Goal: Task Accomplishment & Management: Complete application form

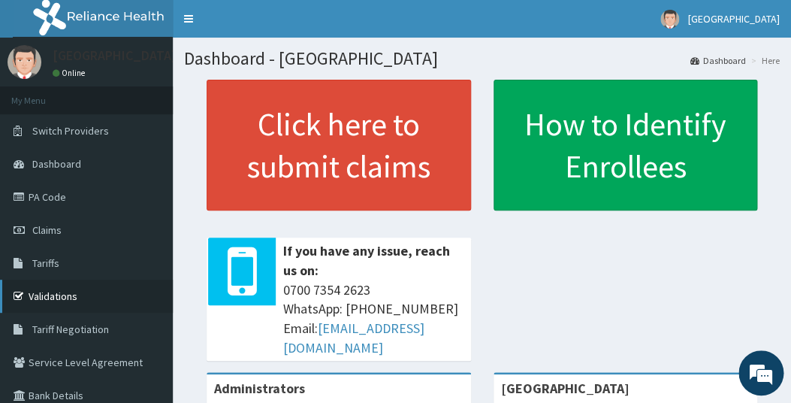
click at [65, 296] on link "Validations" at bounding box center [86, 296] width 173 height 33
click at [48, 230] on span "Claims" at bounding box center [46, 230] width 29 height 14
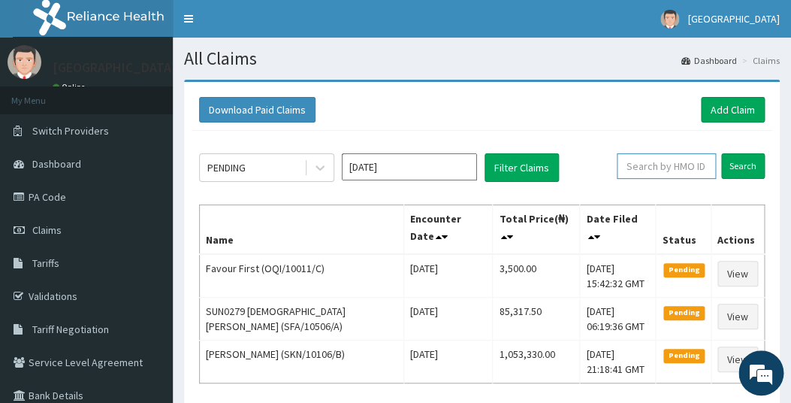
click at [644, 165] on input "text" at bounding box center [666, 166] width 99 height 26
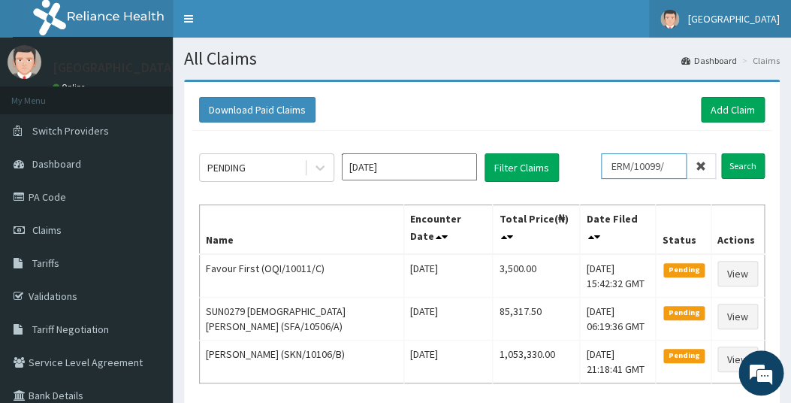
type input "ERM/10099/"
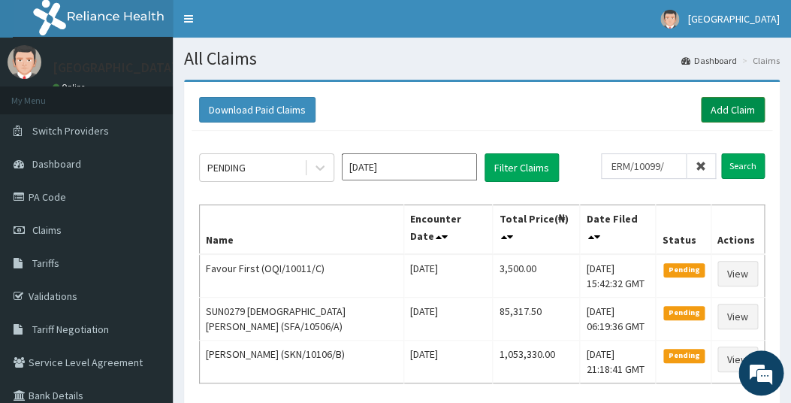
click at [727, 107] on link "Add Claim" at bounding box center [733, 110] width 64 height 26
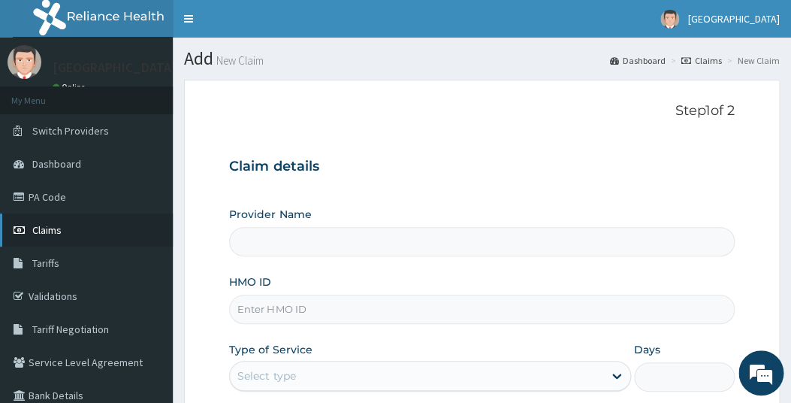
type input "[GEOGRAPHIC_DATA]"
click at [46, 230] on span "Claims" at bounding box center [46, 230] width 29 height 14
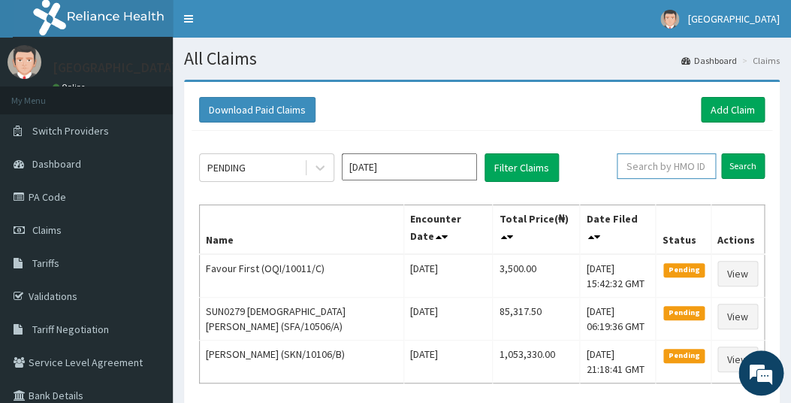
click at [651, 168] on input "text" at bounding box center [666, 166] width 99 height 26
type input "ERM/10099/D"
click at [744, 168] on input "Search" at bounding box center [743, 166] width 44 height 26
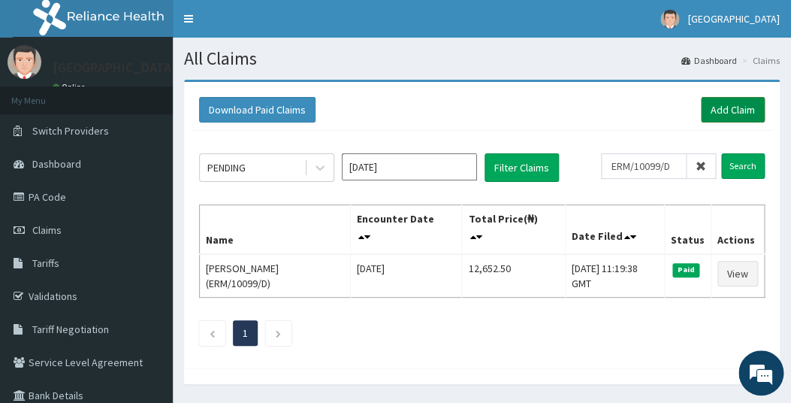
click at [738, 107] on link "Add Claim" at bounding box center [733, 110] width 64 height 26
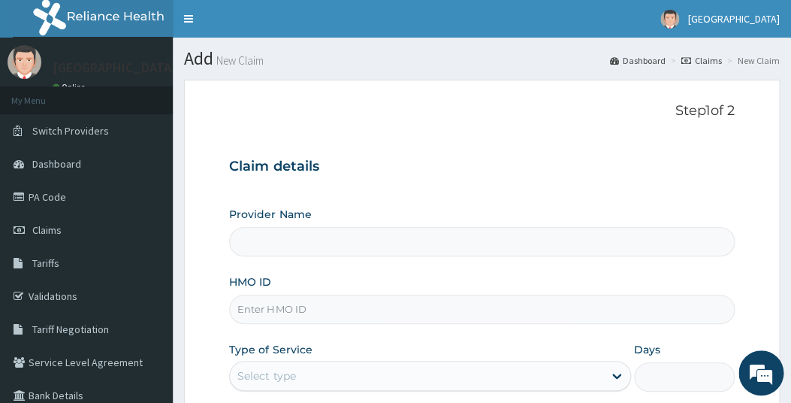
type input "[GEOGRAPHIC_DATA]"
click at [279, 310] on input "HMO ID" at bounding box center [481, 309] width 505 height 29
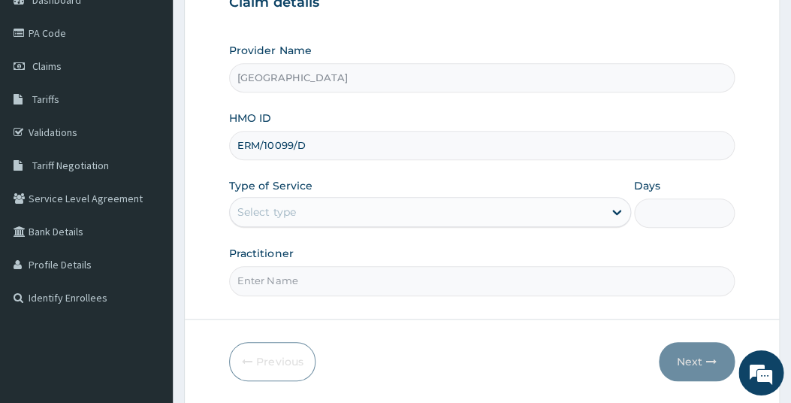
scroll to position [174, 0]
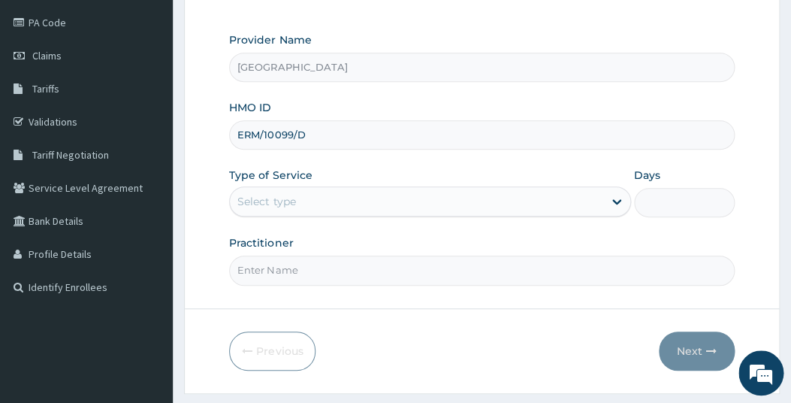
type input "ERM/10099/D"
click at [324, 201] on div "Select type" at bounding box center [416, 201] width 373 height 24
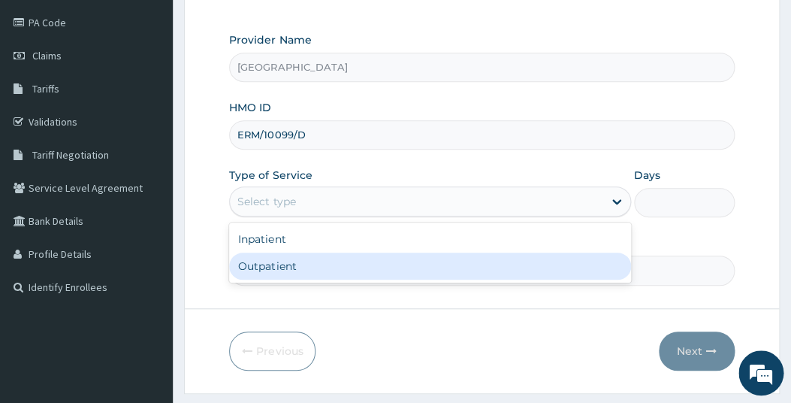
click at [264, 257] on div "Outpatient" at bounding box center [430, 265] width 402 height 27
type input "1"
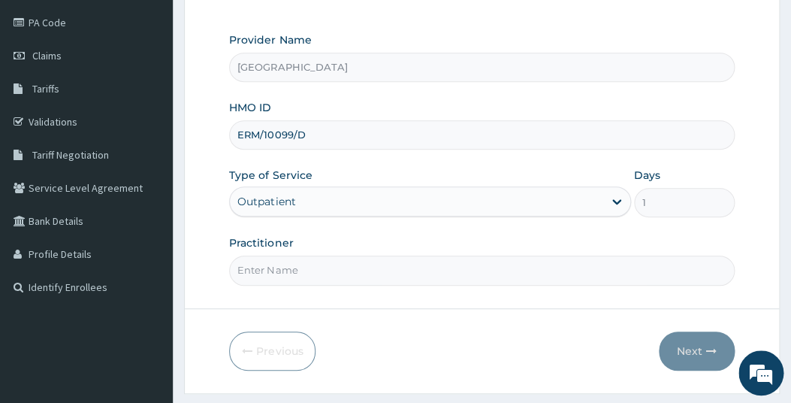
scroll to position [0, 0]
click at [337, 270] on input "Practitioner" at bounding box center [481, 270] width 505 height 29
type input "GP"
click at [686, 346] on button "Next" at bounding box center [697, 350] width 76 height 39
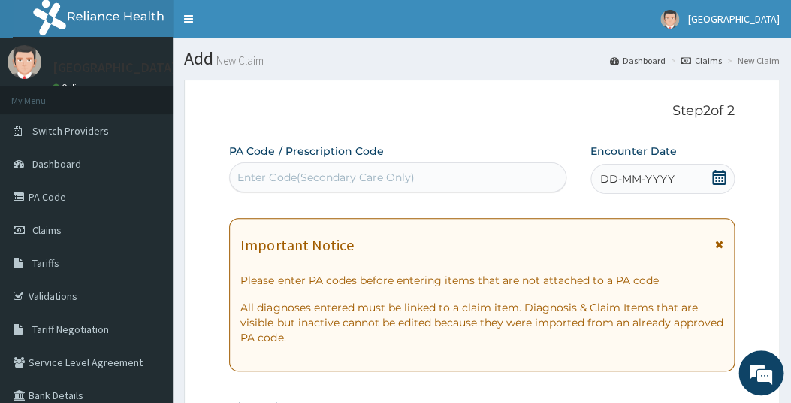
click at [717, 180] on icon at bounding box center [719, 177] width 15 height 15
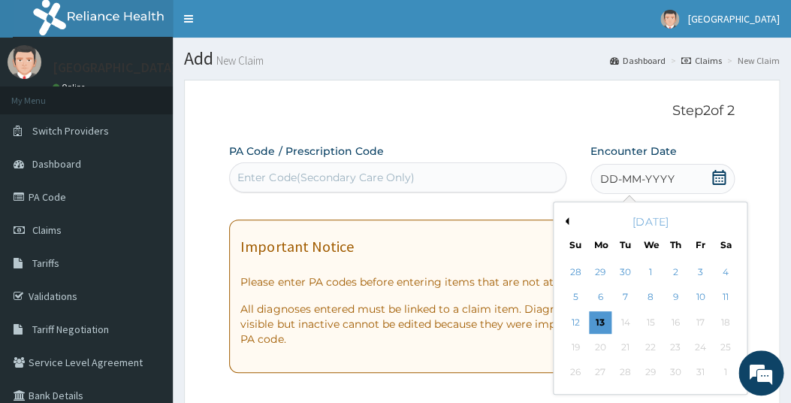
scroll to position [23, 0]
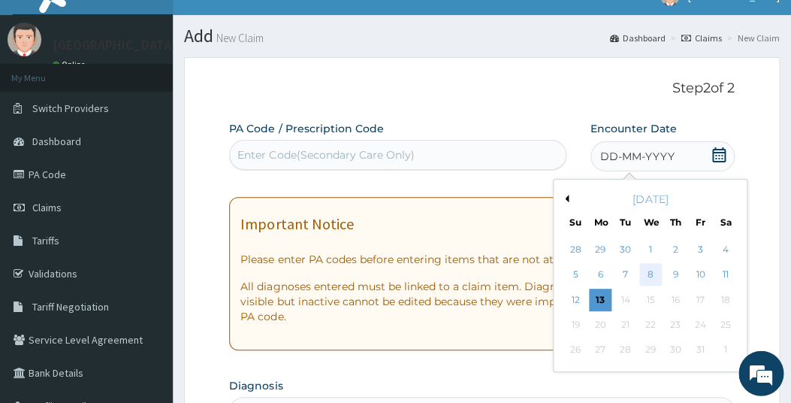
click at [646, 271] on div "8" at bounding box center [650, 275] width 23 height 23
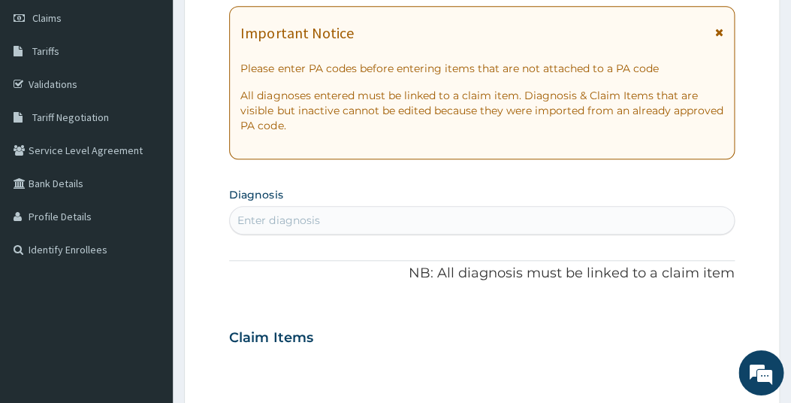
scroll to position [218, 0]
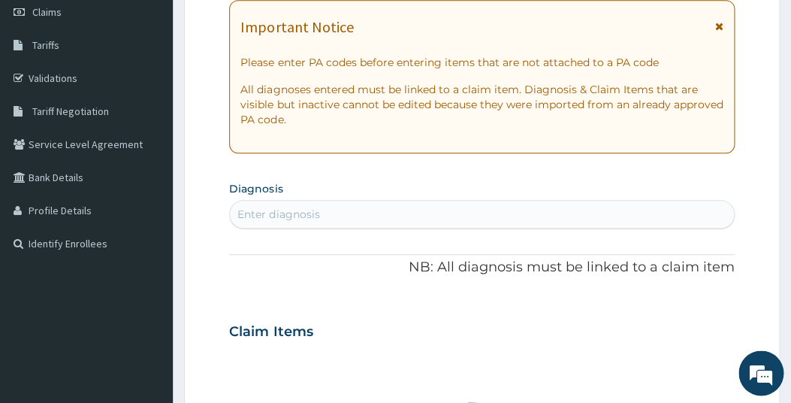
click at [288, 214] on div "Enter diagnosis" at bounding box center [278, 214] width 82 height 15
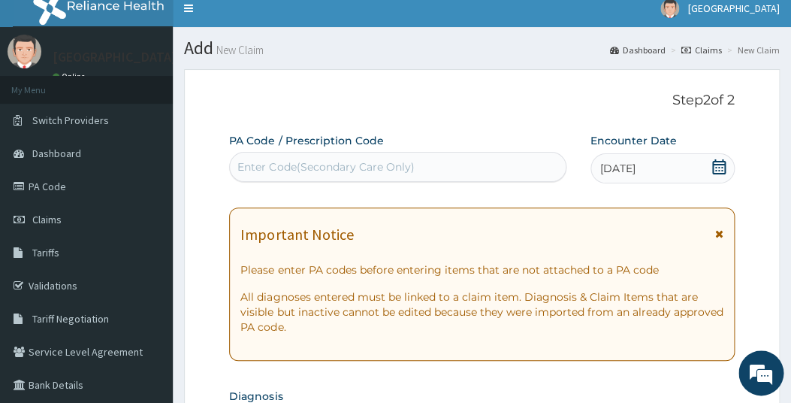
scroll to position [0, 0]
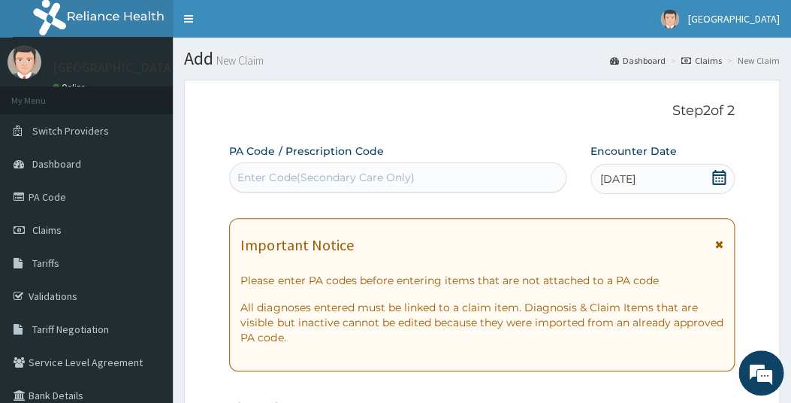
click at [344, 174] on div "Enter Code(Secondary Care Only)" at bounding box center [325, 177] width 177 height 15
paste input "PA/4BEB39"
type input "PA/4BEB39"
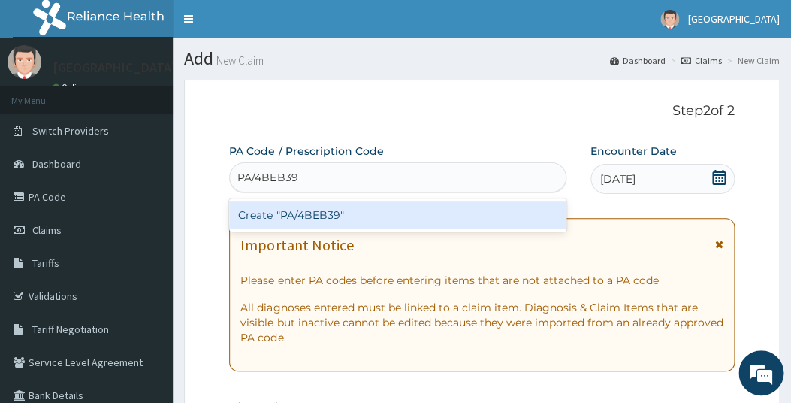
click at [318, 222] on div "Create "PA/4BEB39"" at bounding box center [397, 214] width 337 height 27
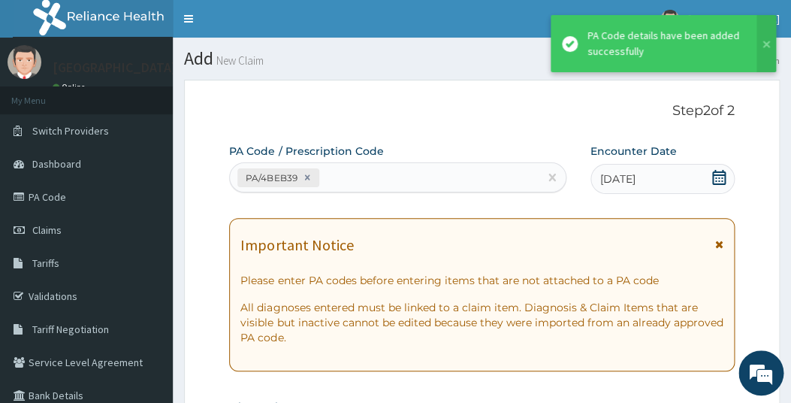
scroll to position [437, 0]
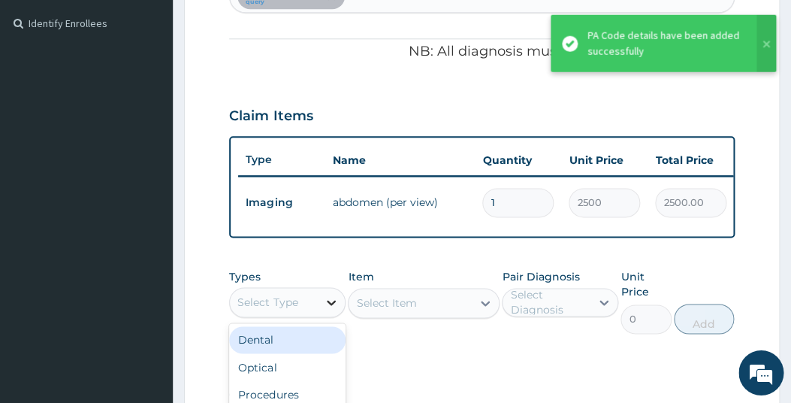
click at [325, 311] on div at bounding box center [331, 302] width 27 height 27
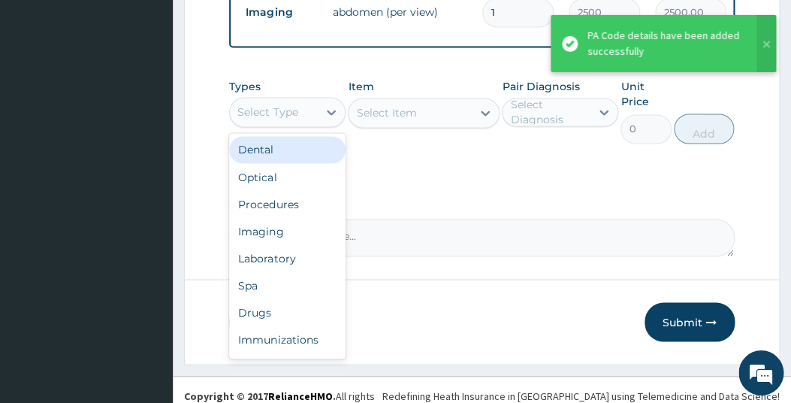
scroll to position [648, 0]
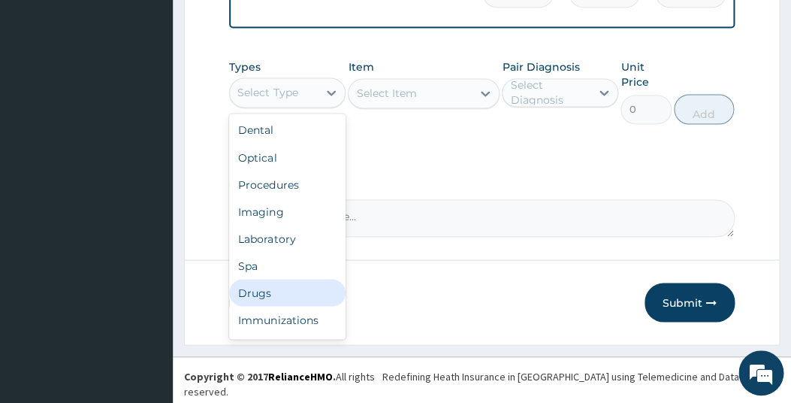
click at [267, 303] on div "Drugs" at bounding box center [287, 292] width 116 height 27
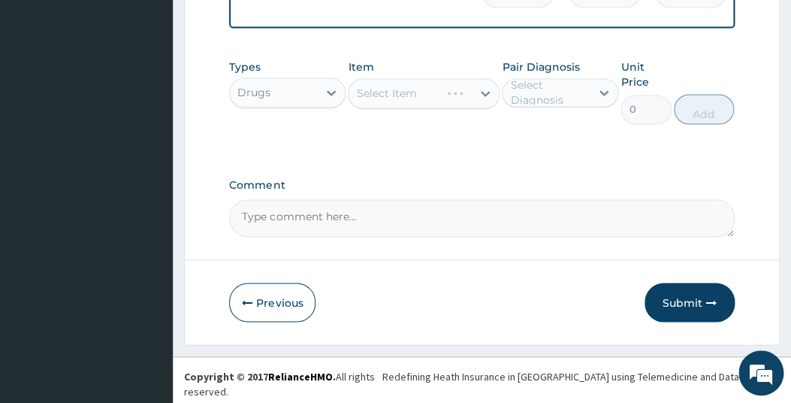
click at [486, 103] on div "Select Item" at bounding box center [424, 93] width 152 height 30
click at [485, 101] on div "Select Item" at bounding box center [424, 93] width 152 height 30
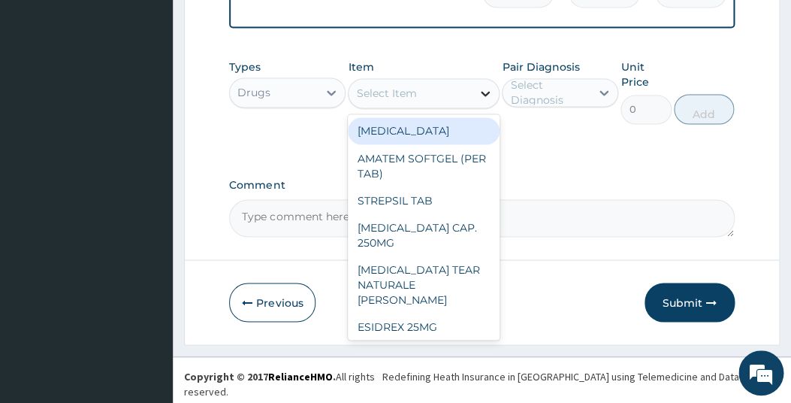
click at [474, 101] on div at bounding box center [485, 93] width 27 height 27
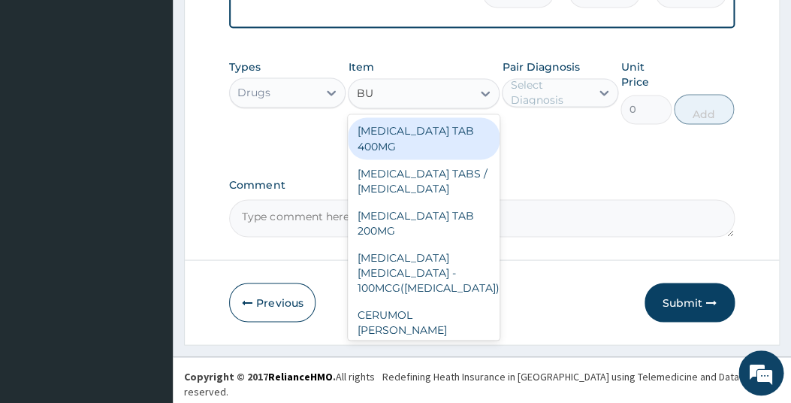
type input "B"
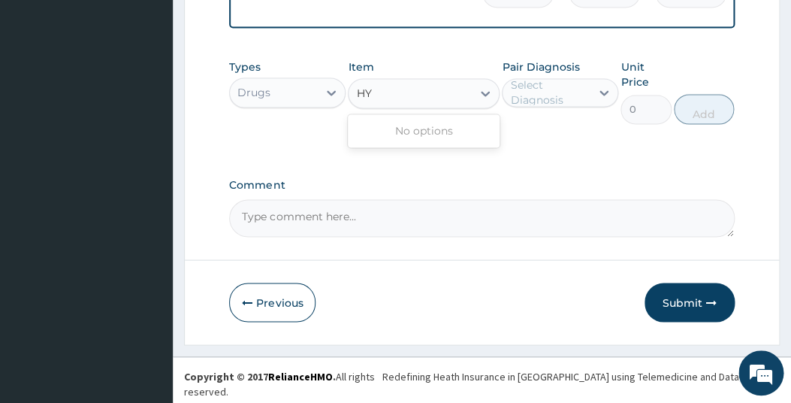
type input "H"
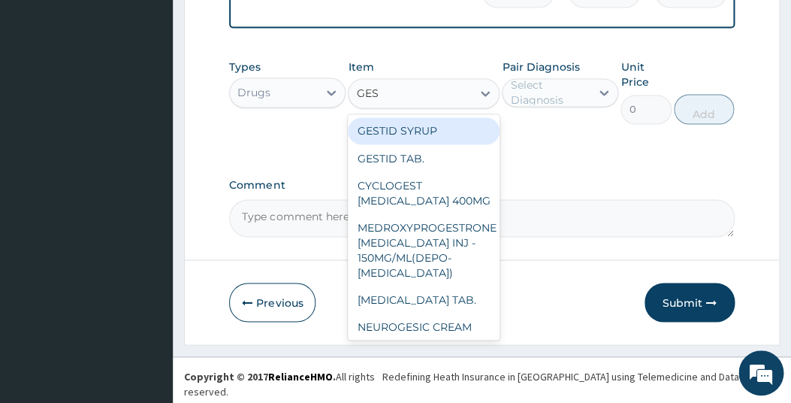
type input "GEST"
click at [408, 141] on div "GESTID SYRUP" at bounding box center [424, 130] width 152 height 27
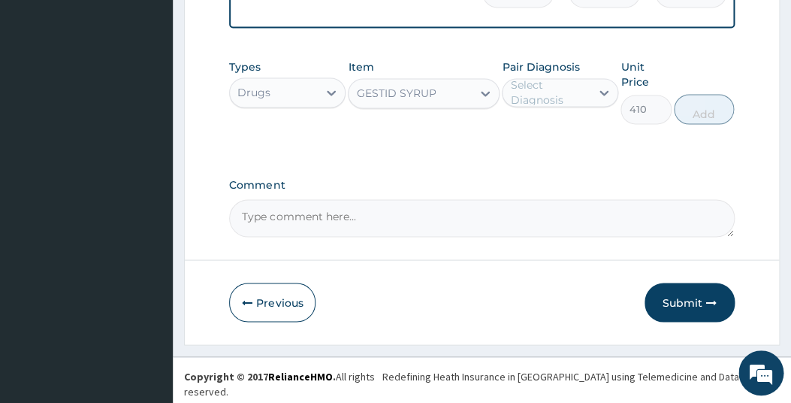
type input "410"
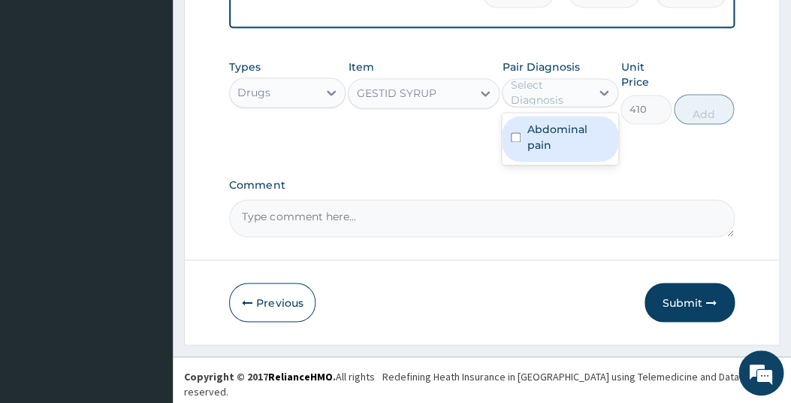
click at [579, 100] on div "Select Diagnosis" at bounding box center [549, 92] width 79 height 30
click at [538, 152] on label "Abdominal pain" at bounding box center [568, 137] width 83 height 30
checkbox input "true"
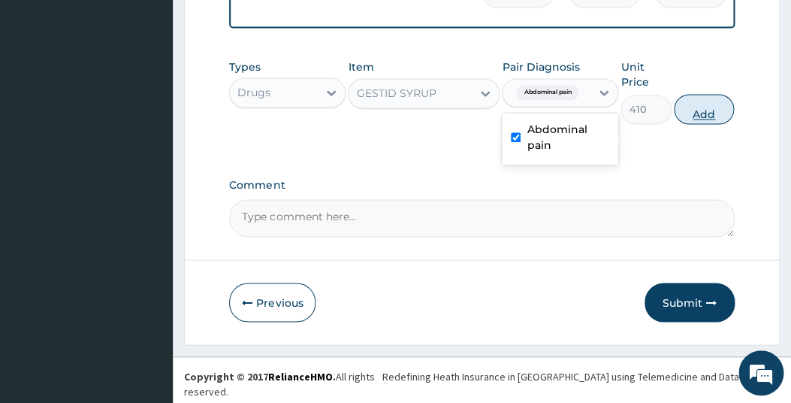
click at [706, 119] on button "Add" at bounding box center [704, 109] width 60 height 30
type input "0"
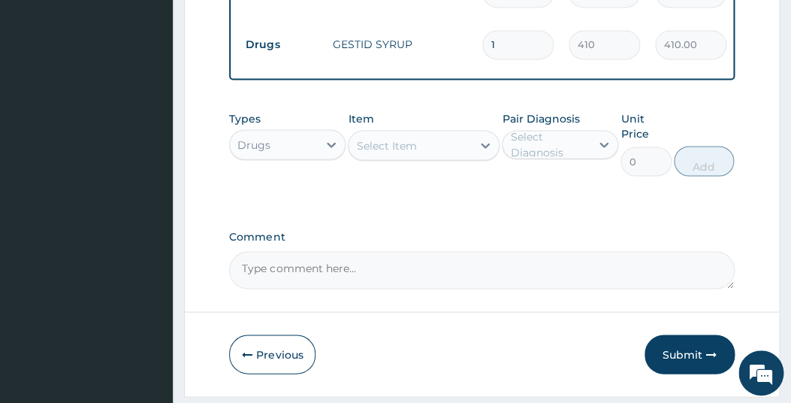
click at [401, 153] on div "Select Item" at bounding box center [386, 145] width 60 height 15
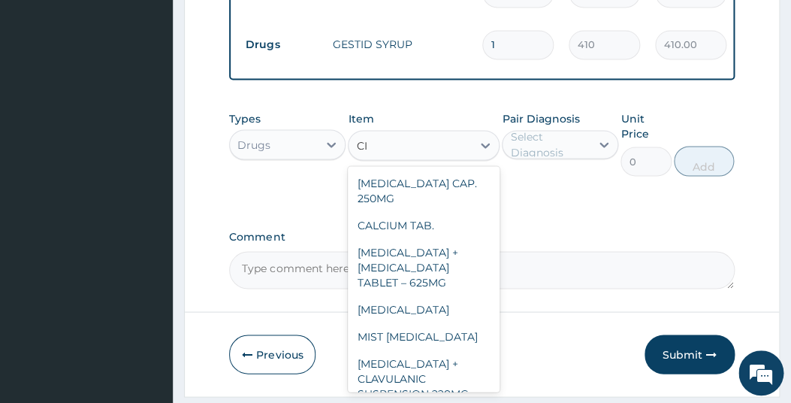
type input "C"
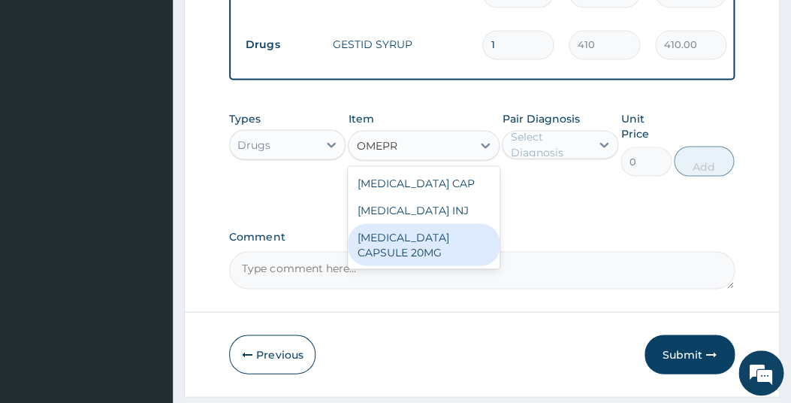
type input "OMEPR"
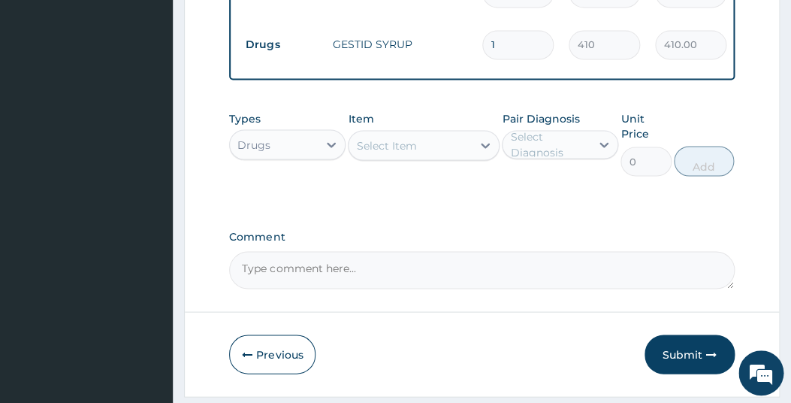
drag, startPoint x: 794, startPoint y: 244, endPoint x: 497, endPoint y: 299, distance: 302.6
click at [677, 360] on button "Submit" at bounding box center [690, 353] width 90 height 39
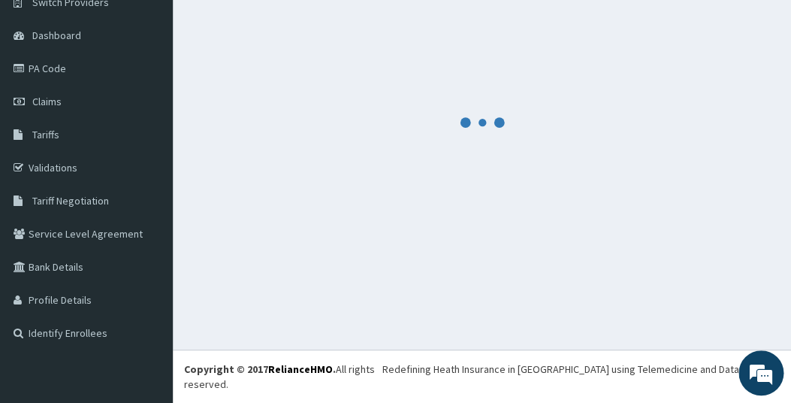
scroll to position [113, 0]
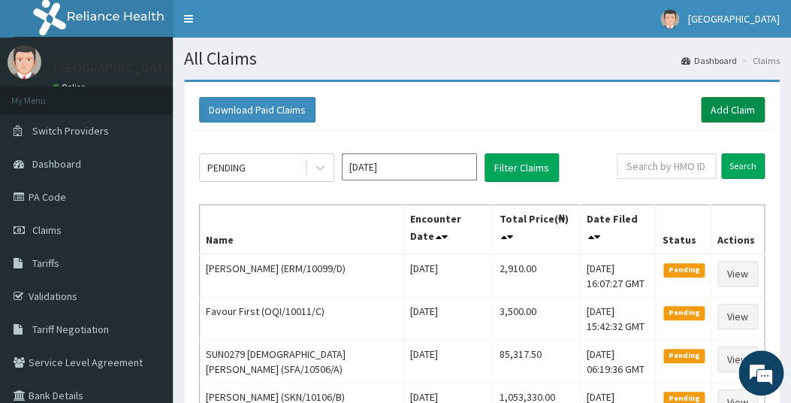
click at [727, 107] on link "Add Claim" at bounding box center [733, 110] width 64 height 26
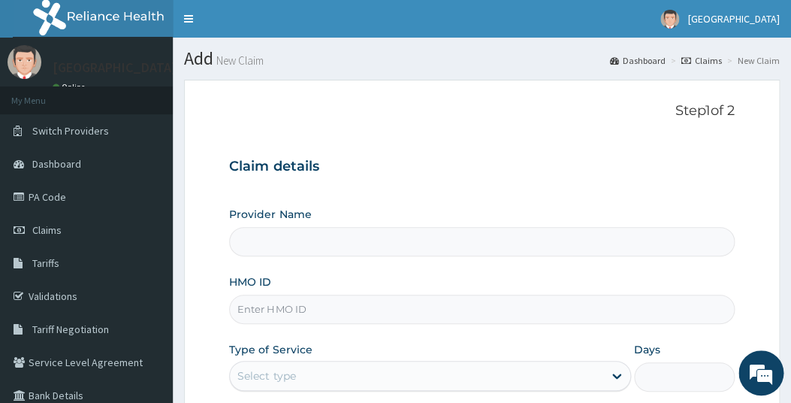
type input "[GEOGRAPHIC_DATA]"
click at [306, 312] on input "HMO ID" at bounding box center [481, 309] width 505 height 29
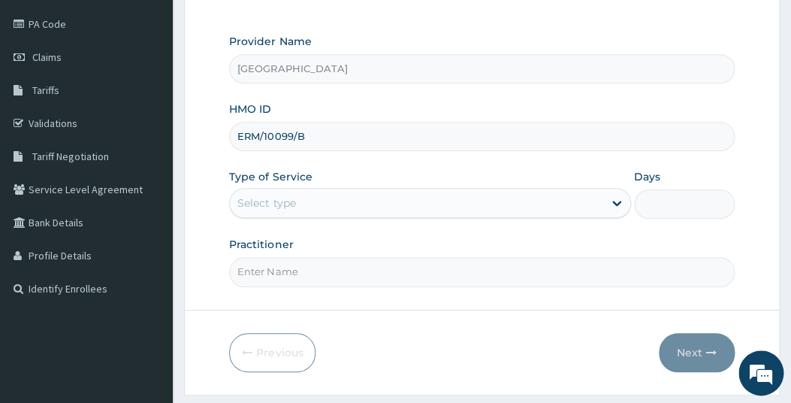
scroll to position [174, 0]
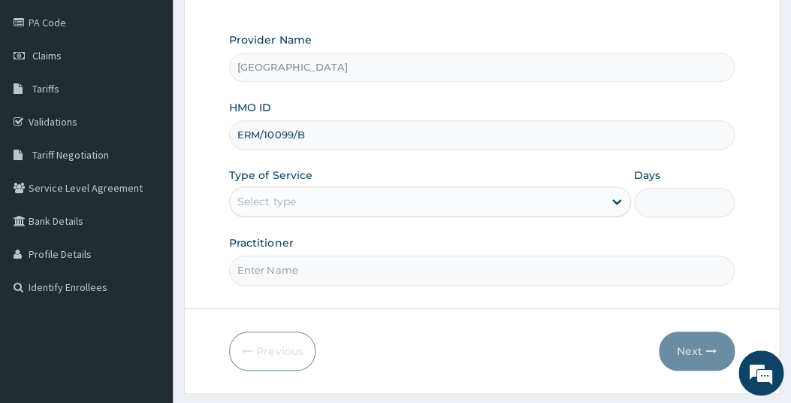
type input "ERM/10099/B"
click at [325, 212] on div "Select type" at bounding box center [416, 201] width 373 height 24
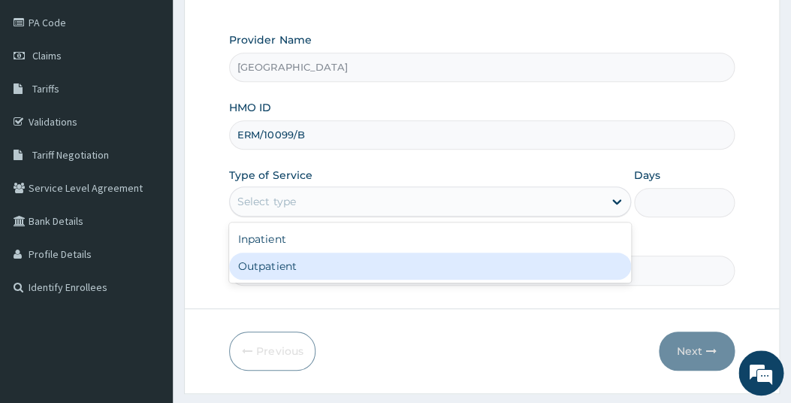
click at [282, 268] on div "Outpatient" at bounding box center [430, 265] width 402 height 27
type input "1"
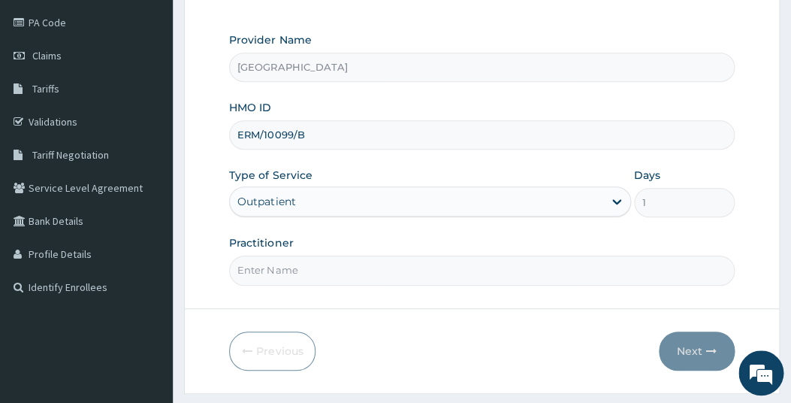
click at [376, 278] on input "Practitioner" at bounding box center [481, 270] width 505 height 29
type input "GP"
click at [684, 350] on button "Next" at bounding box center [697, 350] width 76 height 39
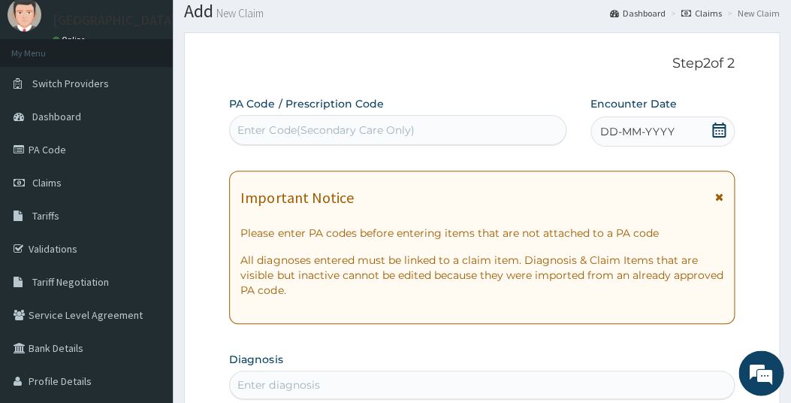
scroll to position [40, 0]
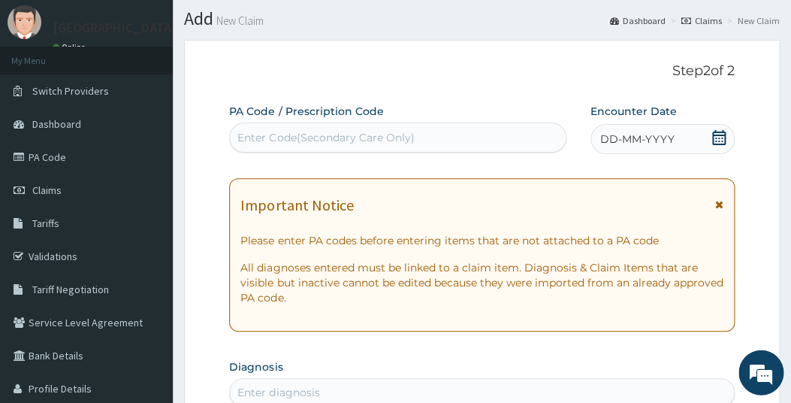
click at [720, 132] on icon at bounding box center [719, 137] width 14 height 15
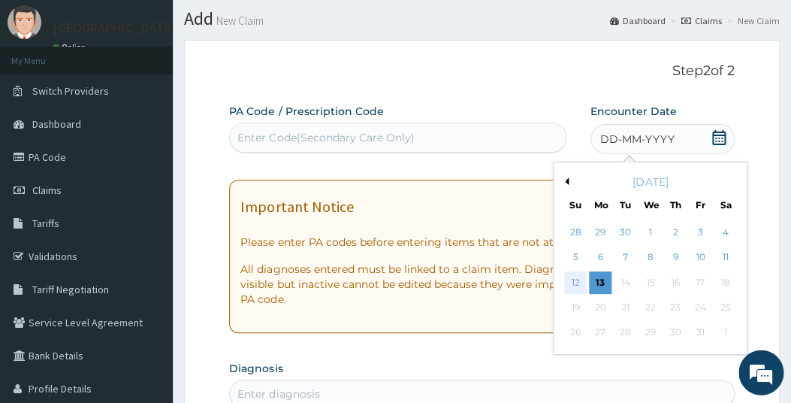
click at [578, 282] on div "12" at bounding box center [575, 282] width 23 height 23
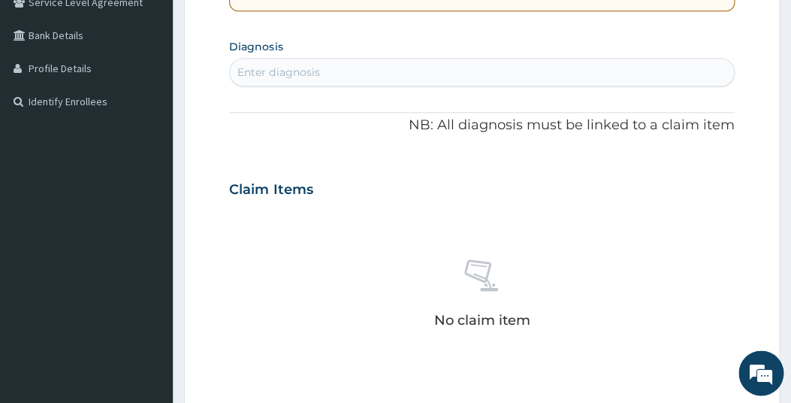
scroll to position [372, 0]
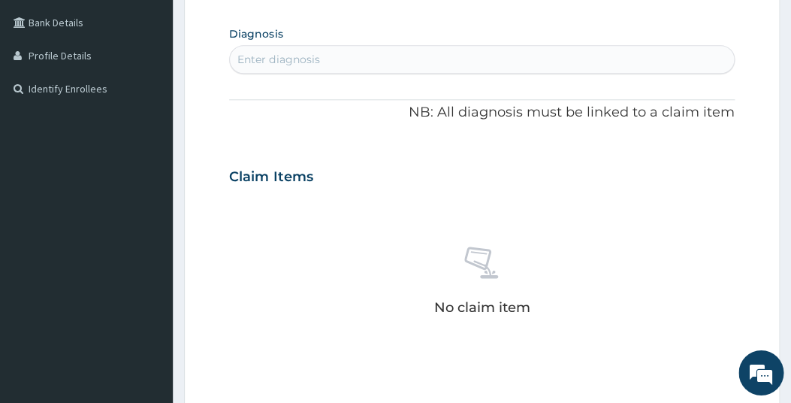
click at [359, 64] on div "Enter diagnosis" at bounding box center [481, 60] width 503 height 24
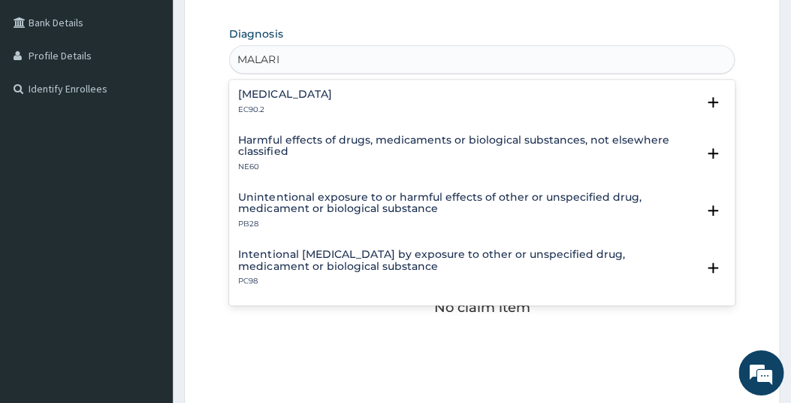
type input "MALARIA"
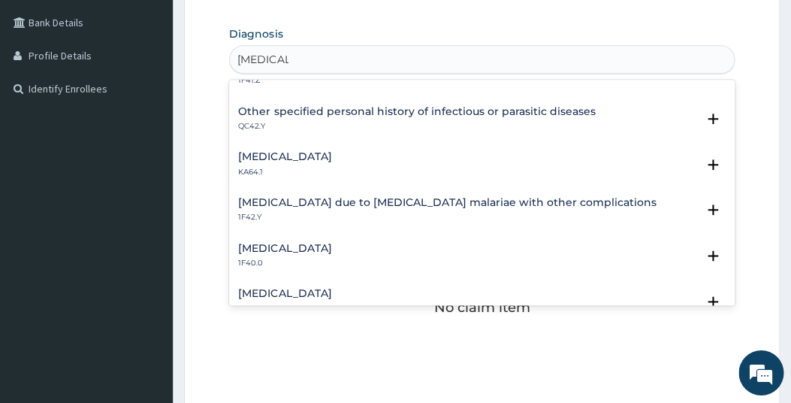
scroll to position [379, 0]
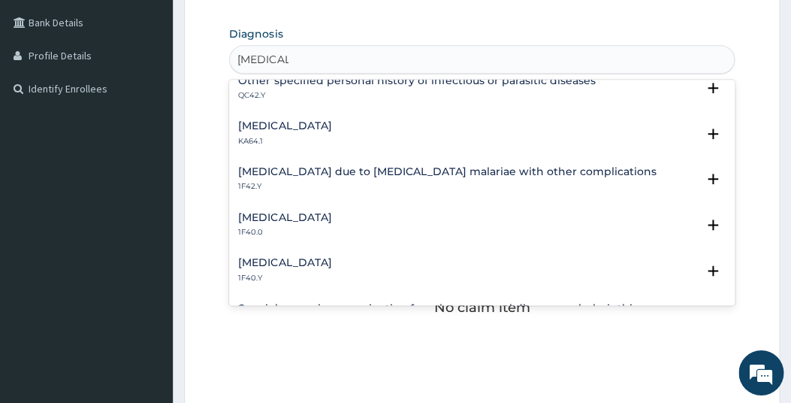
click at [331, 262] on h4 "Other severe and complicated Plasmodium falciparum malaria" at bounding box center [284, 263] width 93 height 11
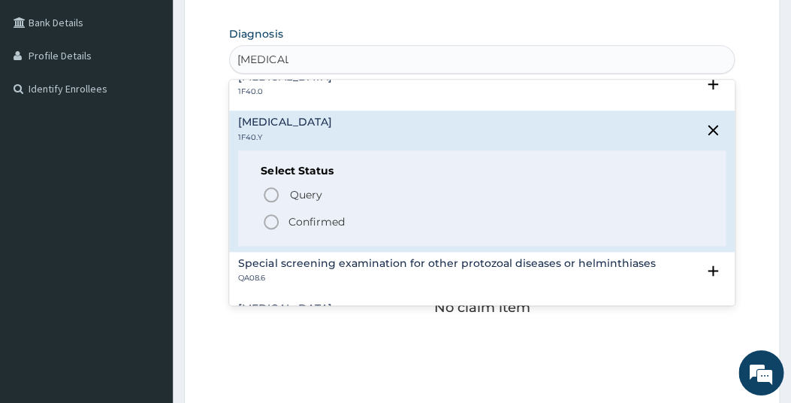
scroll to position [525, 0]
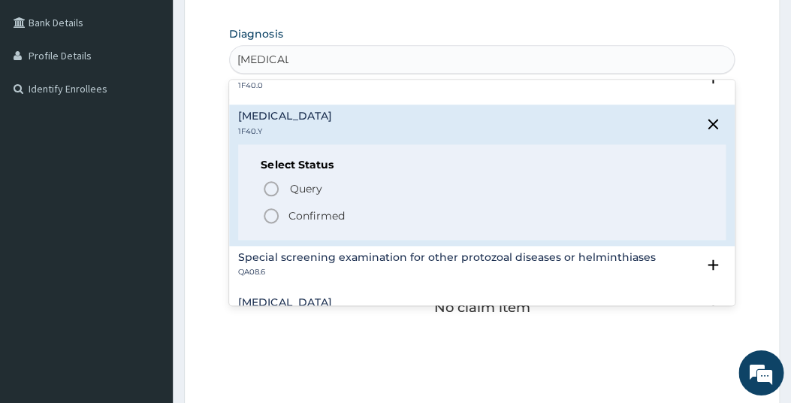
click at [271, 214] on icon "status option filled" at bounding box center [271, 216] width 18 height 18
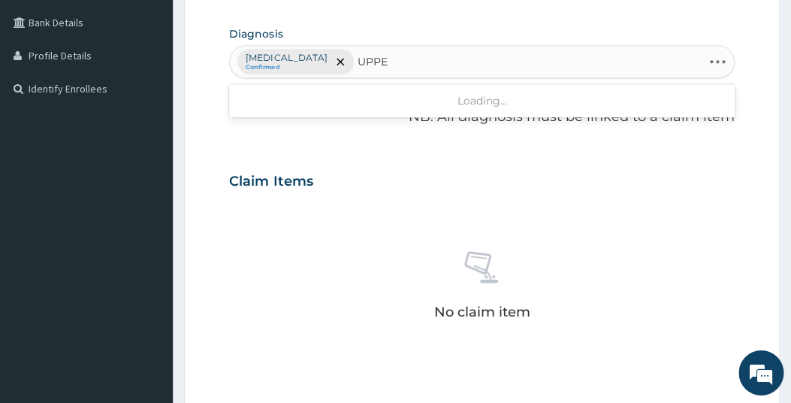
type input "UPPER"
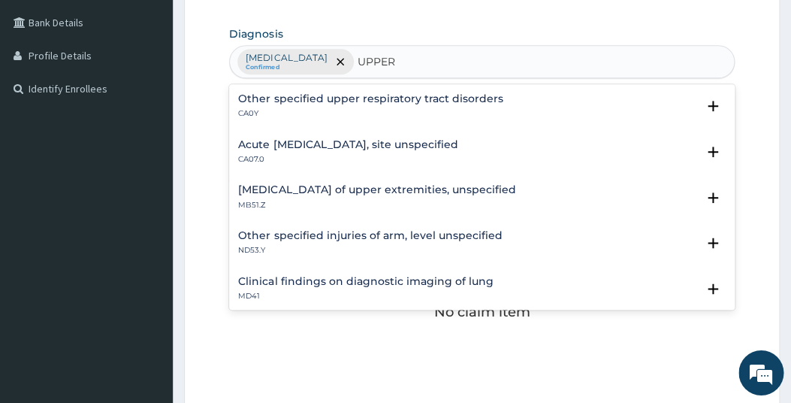
click at [352, 141] on h4 "Acute upper respiratory infection, site unspecified" at bounding box center [347, 145] width 219 height 11
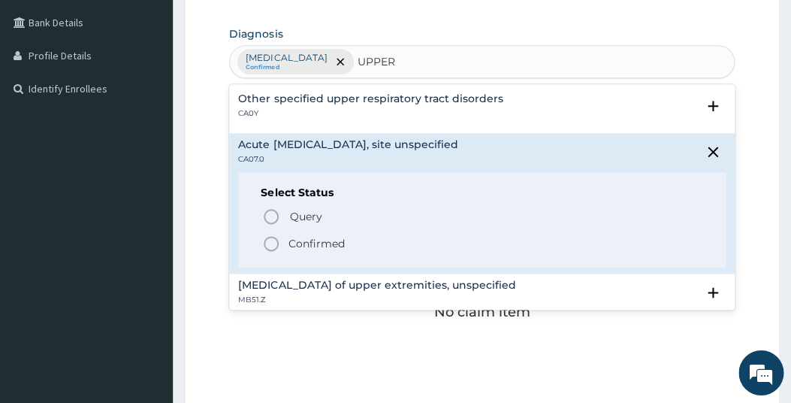
click at [314, 243] on p "Confirmed" at bounding box center [316, 244] width 56 height 15
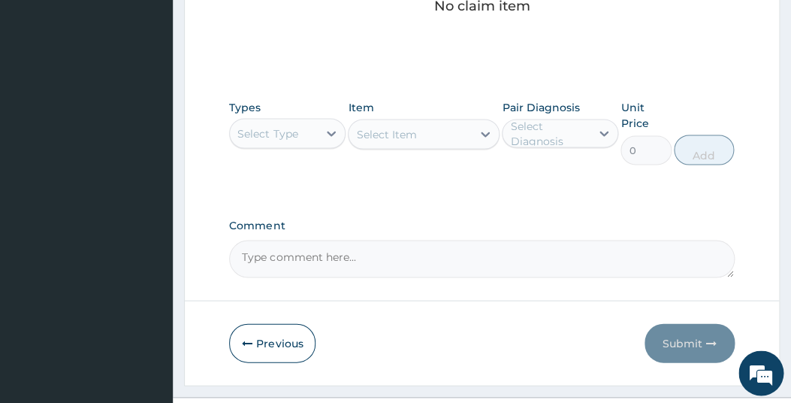
scroll to position [684, 0]
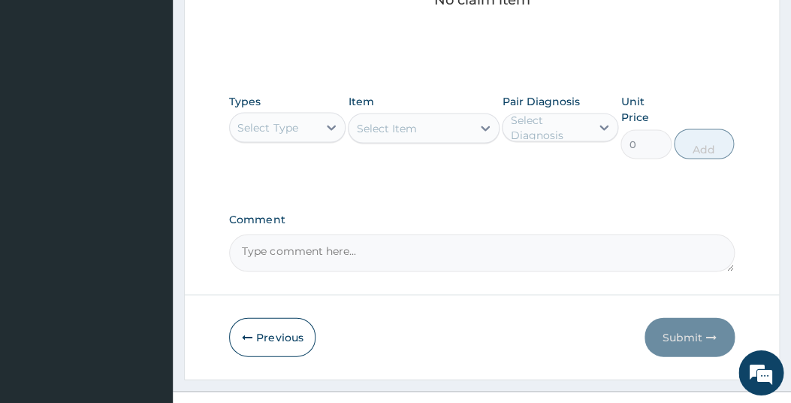
click at [292, 140] on div "Select Type" at bounding box center [274, 128] width 88 height 24
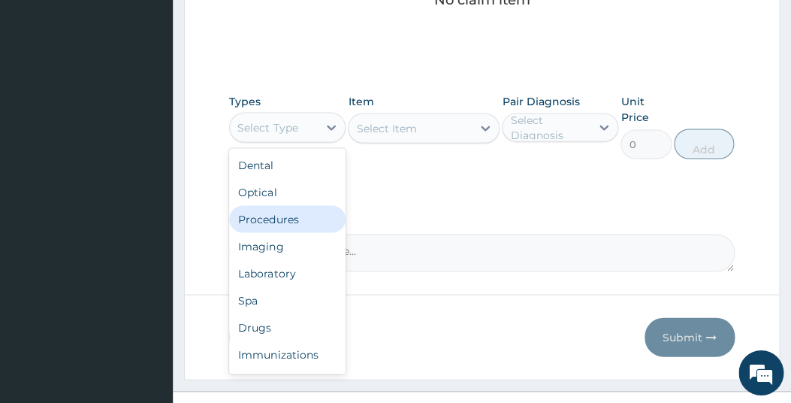
click at [273, 233] on div "Procedures" at bounding box center [287, 219] width 116 height 27
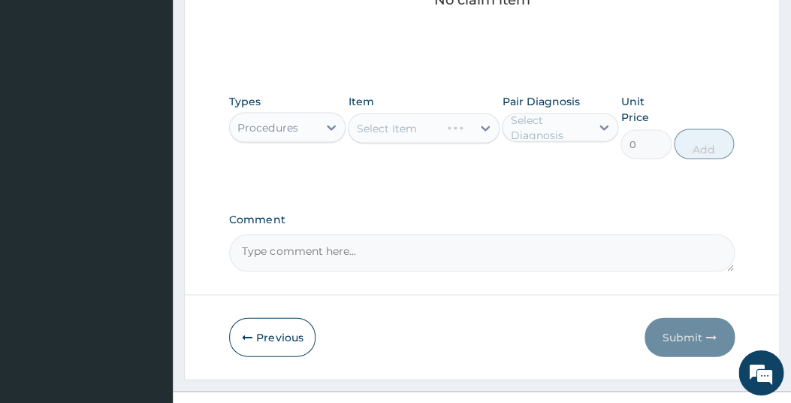
click at [431, 144] on div "Select Item" at bounding box center [424, 128] width 152 height 30
click at [442, 144] on div "Select Item" at bounding box center [424, 128] width 152 height 30
click at [482, 144] on div "Select Item" at bounding box center [424, 128] width 152 height 30
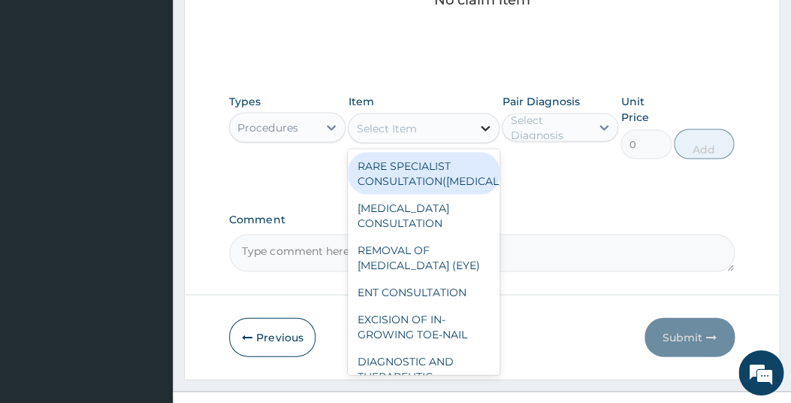
click at [479, 136] on icon at bounding box center [485, 128] width 15 height 15
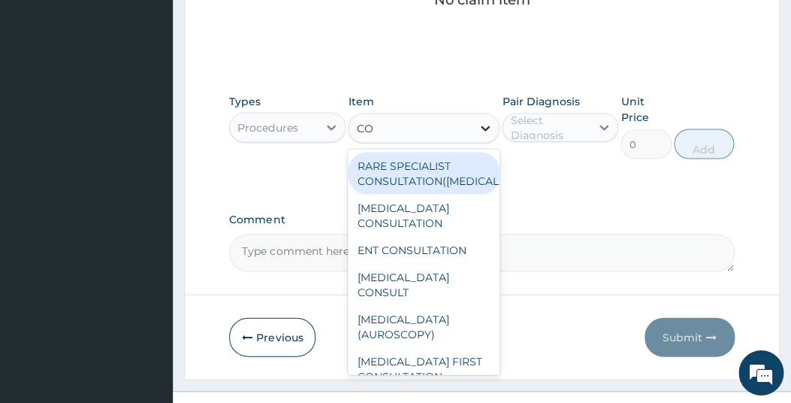
type input "C"
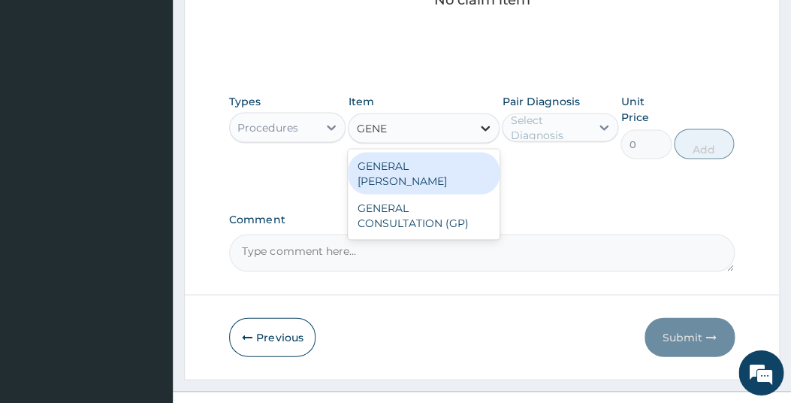
type input "GENER"
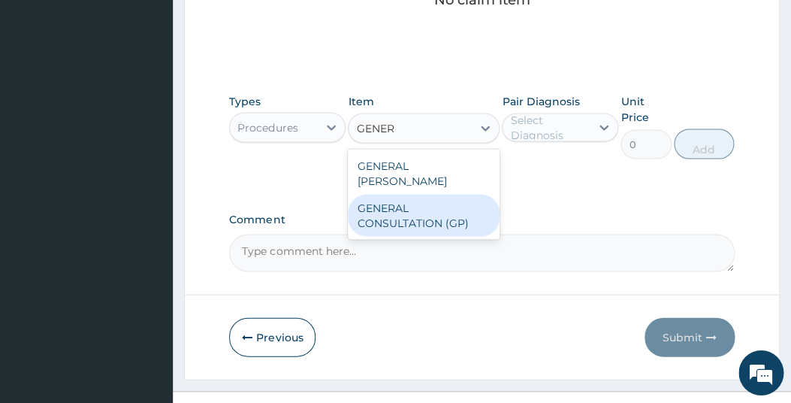
click at [388, 232] on div "GENERAL CONSULTATION (GP)" at bounding box center [424, 216] width 152 height 42
type input "1500"
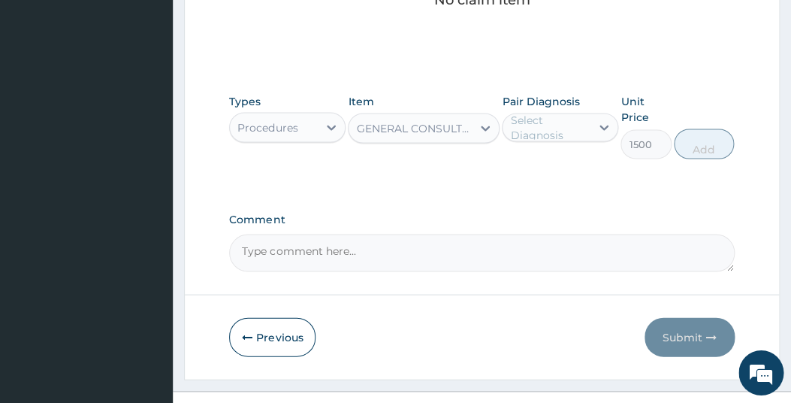
click at [587, 143] on div "Select Diagnosis" at bounding box center [549, 128] width 79 height 30
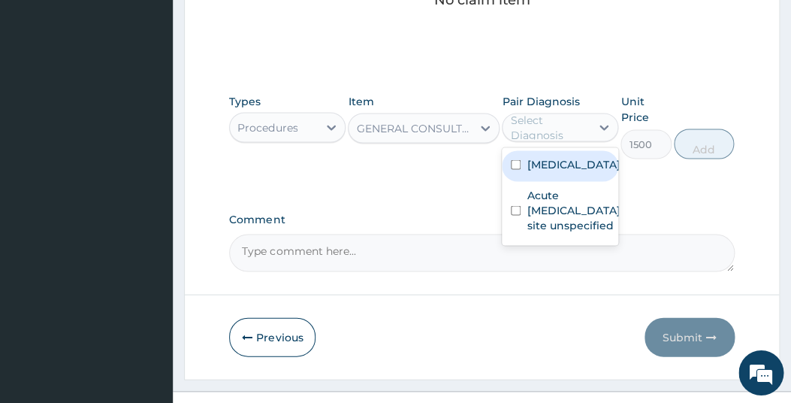
click at [544, 172] on label "Other severe and complicated Plasmodium falciparum malaria" at bounding box center [573, 164] width 93 height 15
checkbox input "true"
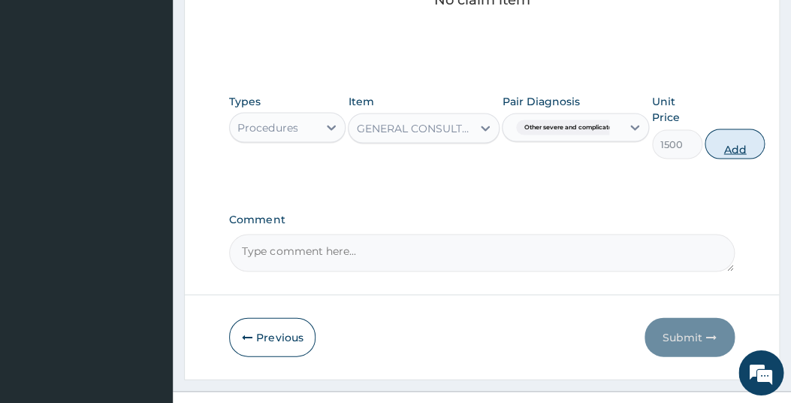
click at [724, 159] on button "Add" at bounding box center [735, 144] width 60 height 30
type input "0"
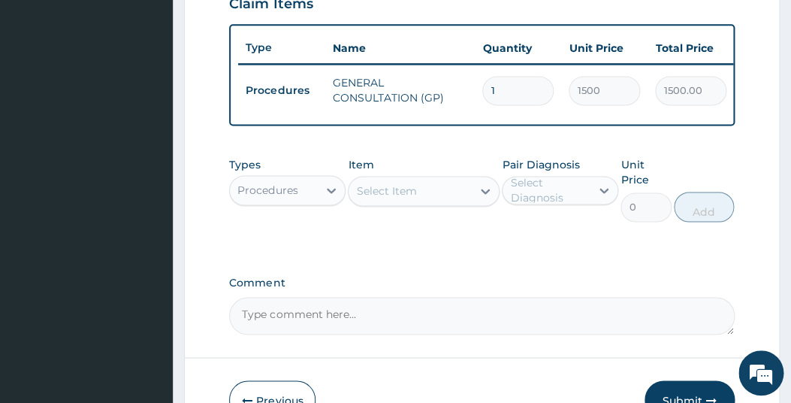
scroll to position [620, 0]
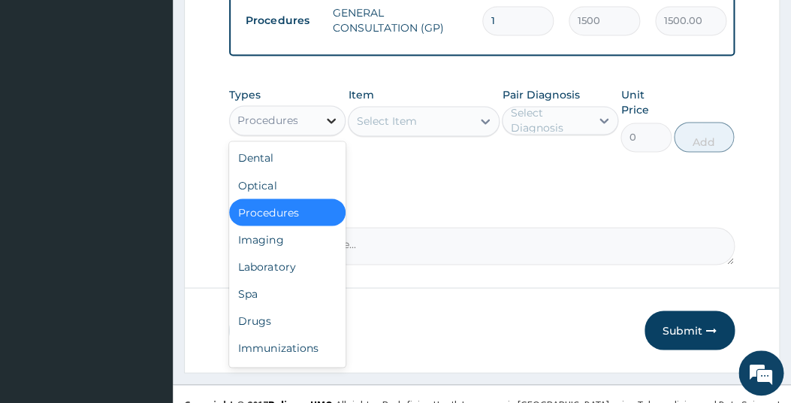
click at [331, 123] on icon at bounding box center [331, 120] width 9 height 5
click at [273, 280] on div "Laboratory" at bounding box center [287, 265] width 116 height 27
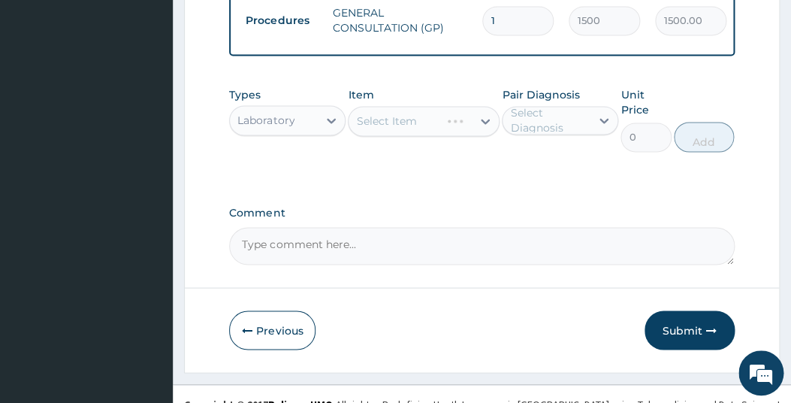
click at [431, 136] on div "Select Item" at bounding box center [424, 121] width 152 height 30
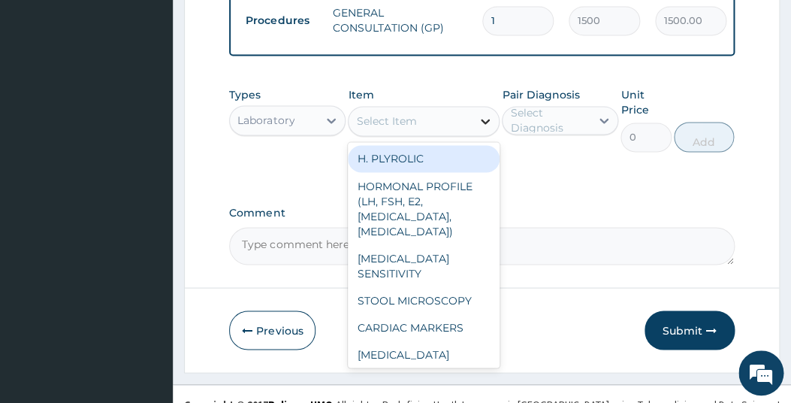
click at [478, 135] on div at bounding box center [485, 120] width 27 height 27
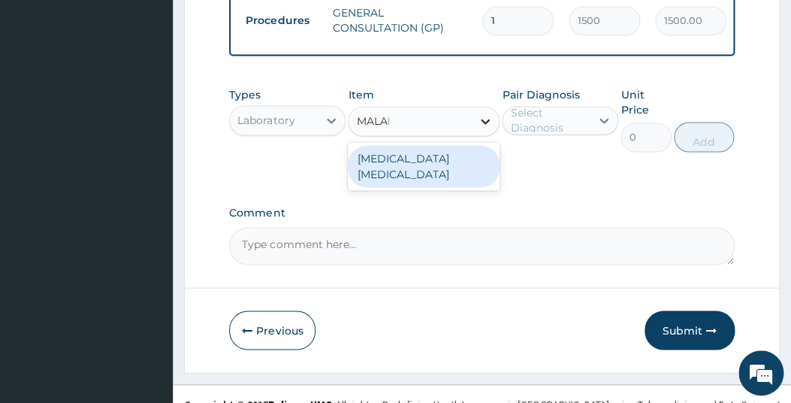
type input "MALARI"
click at [442, 187] on div "MALARIA PARASITE" at bounding box center [424, 166] width 152 height 42
type input "800"
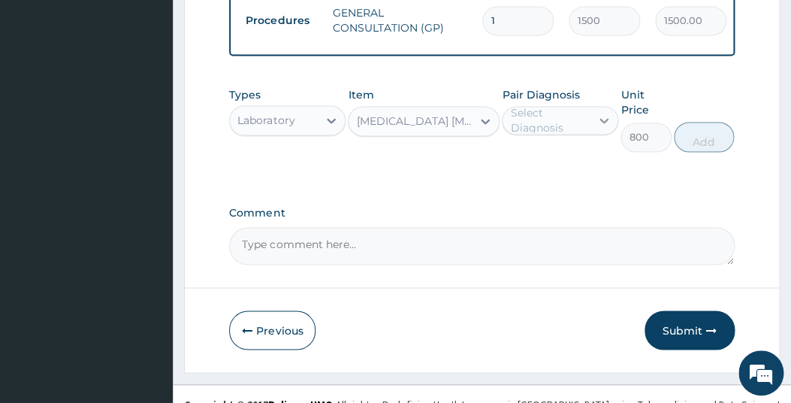
click at [595, 134] on div at bounding box center [604, 120] width 27 height 27
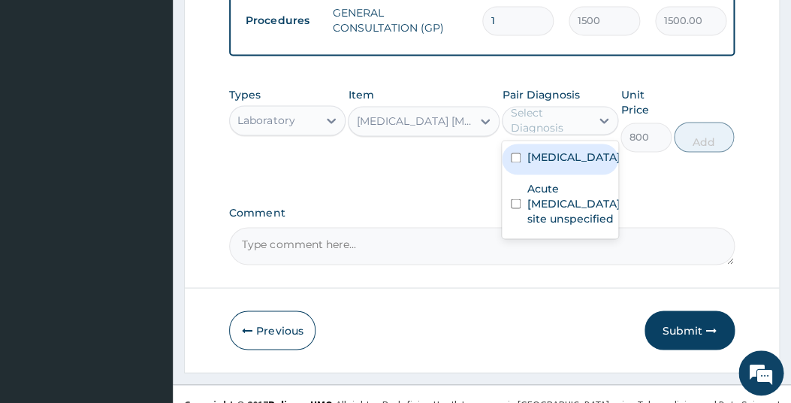
click at [510, 174] on div "Other severe and complicated Plasmodium falciparum malaria" at bounding box center [560, 159] width 116 height 31
checkbox input "true"
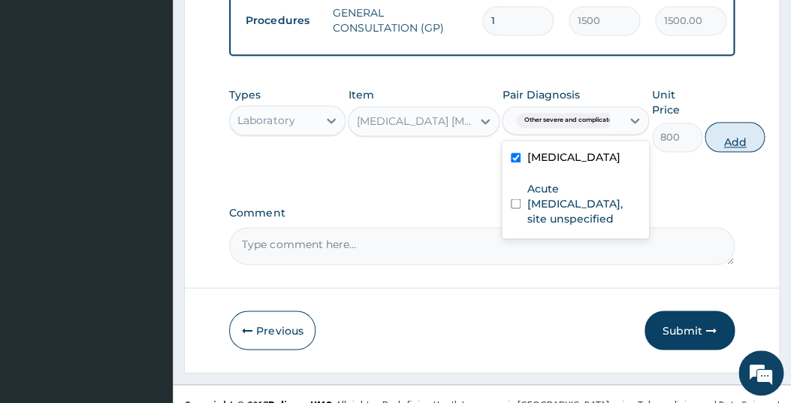
click at [725, 152] on button "Add" at bounding box center [735, 137] width 60 height 30
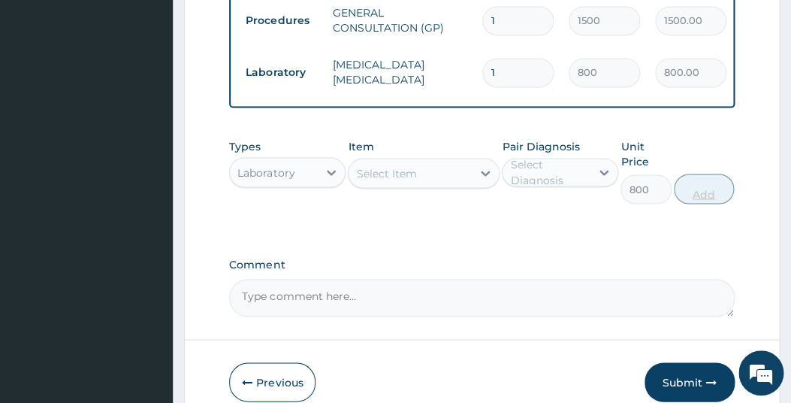
type input "0"
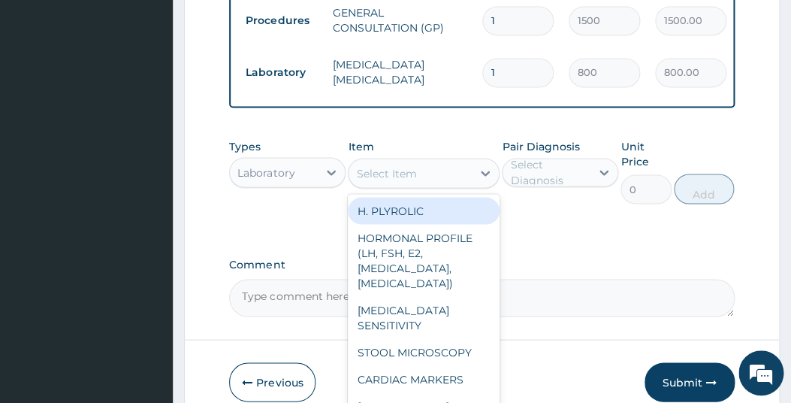
click at [416, 185] on div "Select Item" at bounding box center [410, 173] width 123 height 24
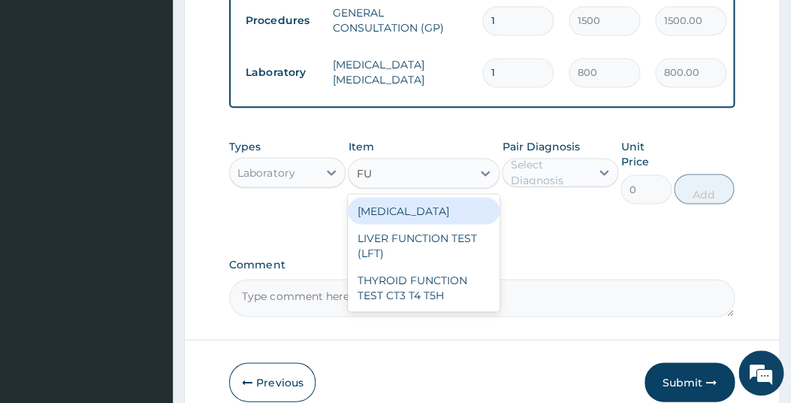
type input "FULL"
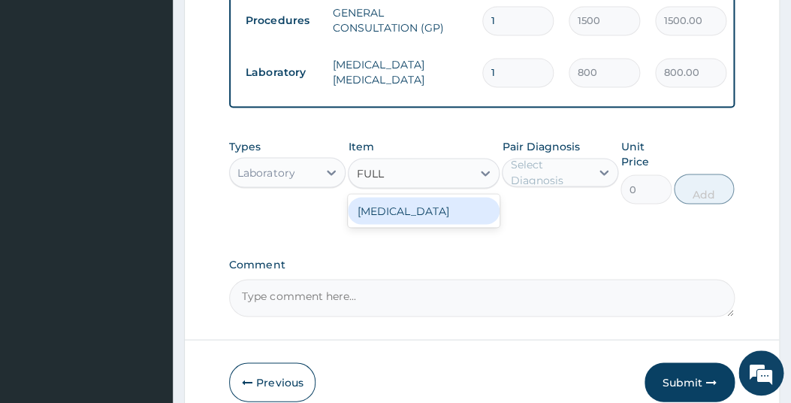
click at [386, 224] on div "FULL BLOOD COUNT" at bounding box center [424, 210] width 152 height 27
type input "1500"
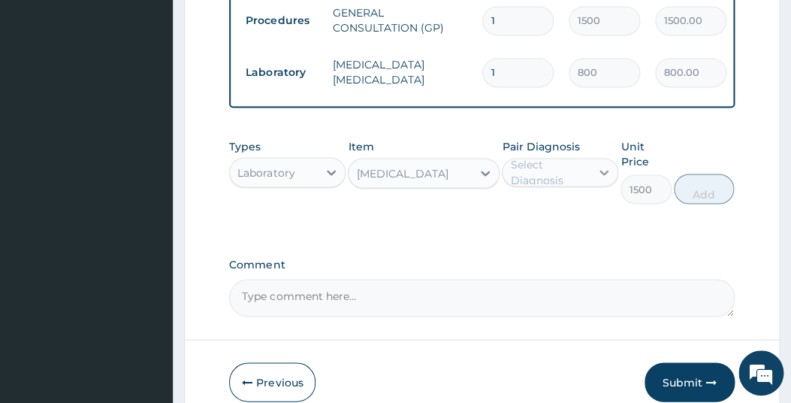
click at [597, 180] on icon at bounding box center [604, 172] width 15 height 15
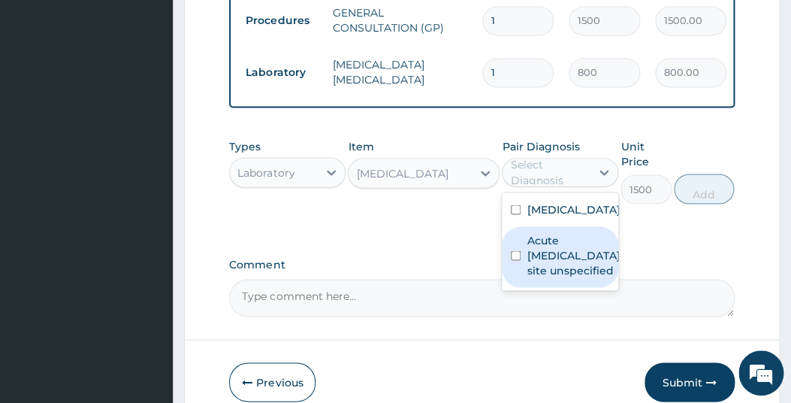
click at [516, 260] on input "checkbox" at bounding box center [516, 255] width 10 height 10
checkbox input "true"
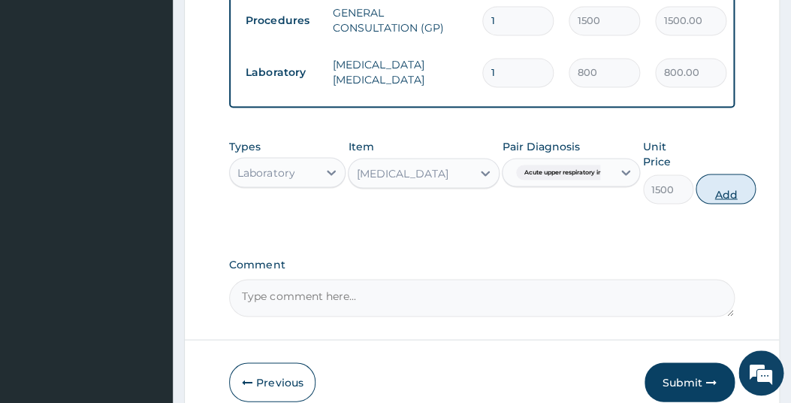
click at [724, 204] on button "Add" at bounding box center [726, 189] width 60 height 30
type input "0"
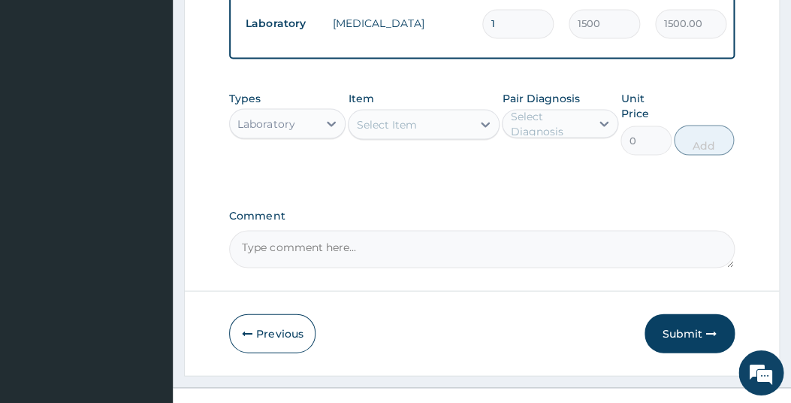
scroll to position [757, 0]
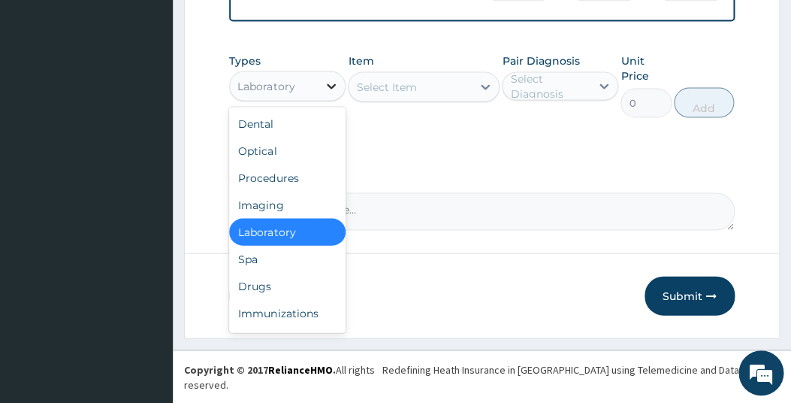
click at [331, 94] on icon at bounding box center [331, 86] width 15 height 15
click at [254, 300] on div "Drugs" at bounding box center [287, 286] width 116 height 27
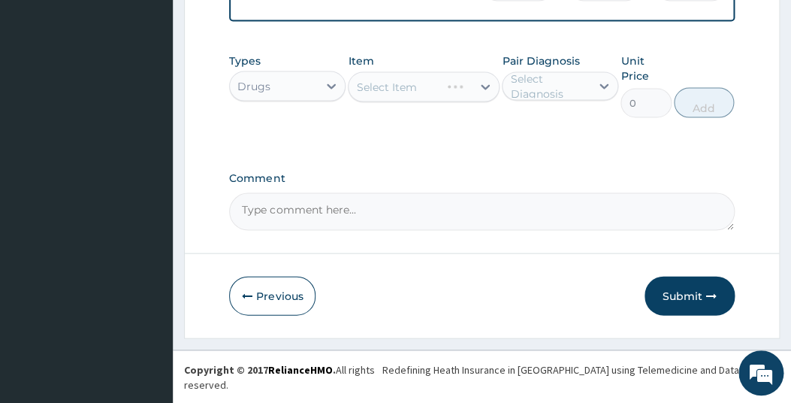
click at [432, 102] on div "Select Item" at bounding box center [424, 87] width 152 height 30
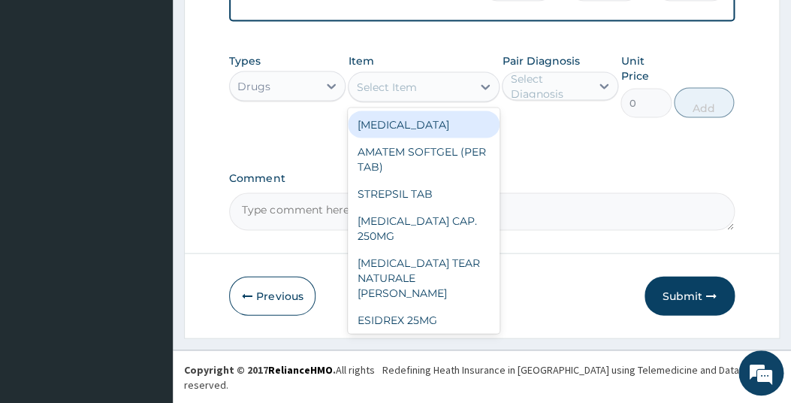
click at [434, 99] on div "Select Item" at bounding box center [410, 87] width 123 height 24
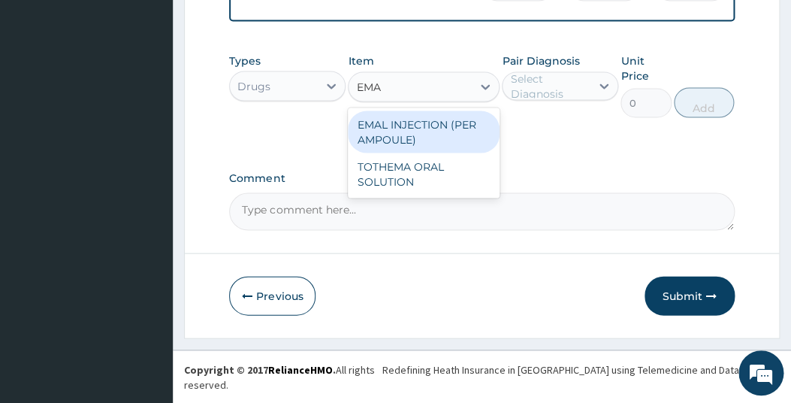
type input "EMAL"
click at [416, 153] on div "EMAL INJECTION (PER AMPOULE)" at bounding box center [424, 132] width 152 height 42
type input "500"
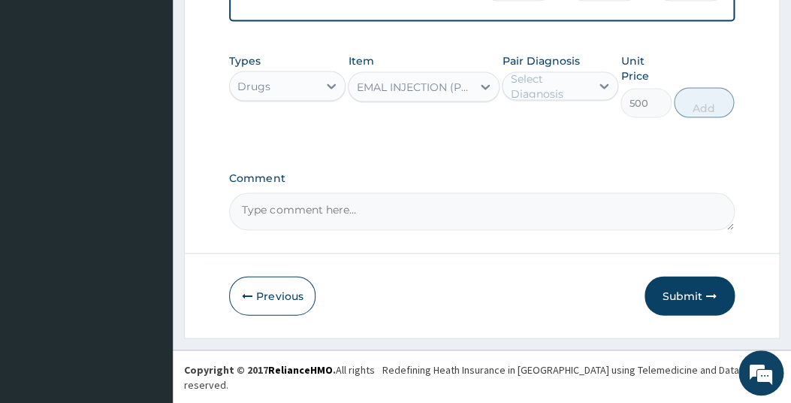
click at [551, 101] on div "Select Diagnosis" at bounding box center [549, 86] width 79 height 30
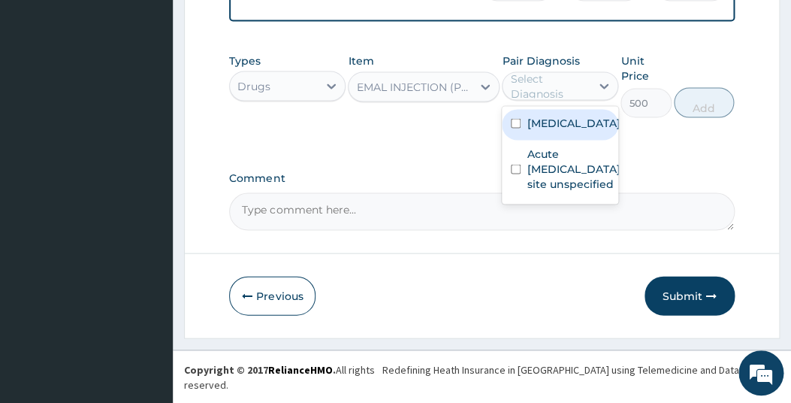
click at [545, 131] on label "Other severe and complicated Plasmodium falciparum malaria" at bounding box center [573, 123] width 93 height 15
checkbox input "true"
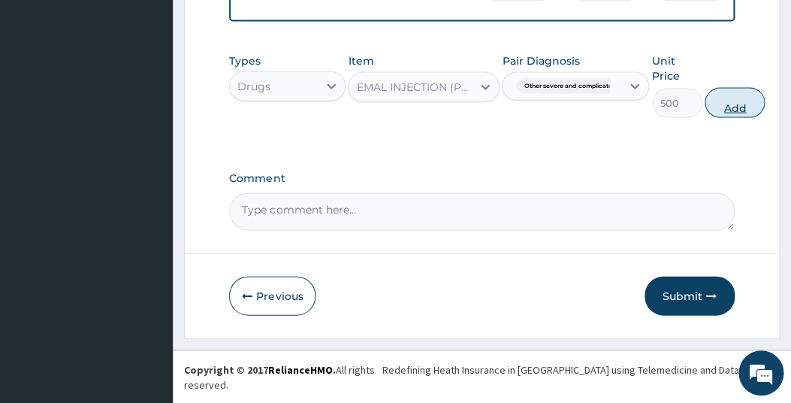
click at [718, 118] on button "Add" at bounding box center [735, 103] width 60 height 30
type input "0"
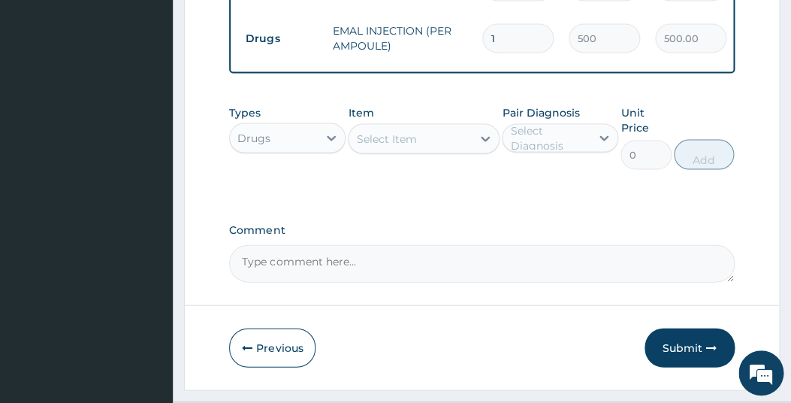
type input "0.00"
type input "3"
type input "1500.00"
type input "3"
click at [389, 147] on div "Select Item" at bounding box center [386, 139] width 60 height 15
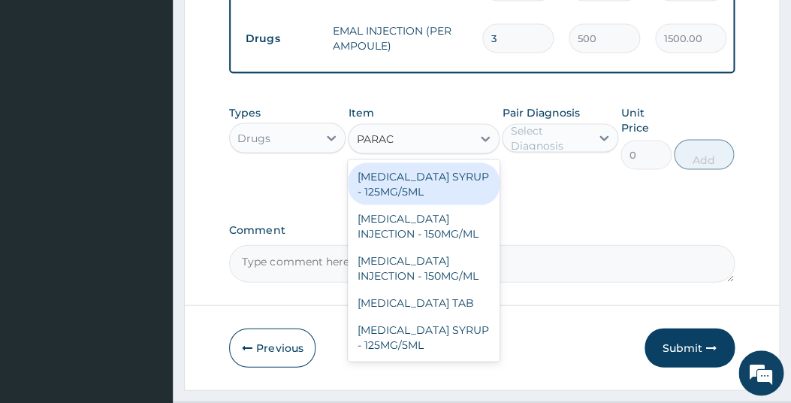
type input "PARACE"
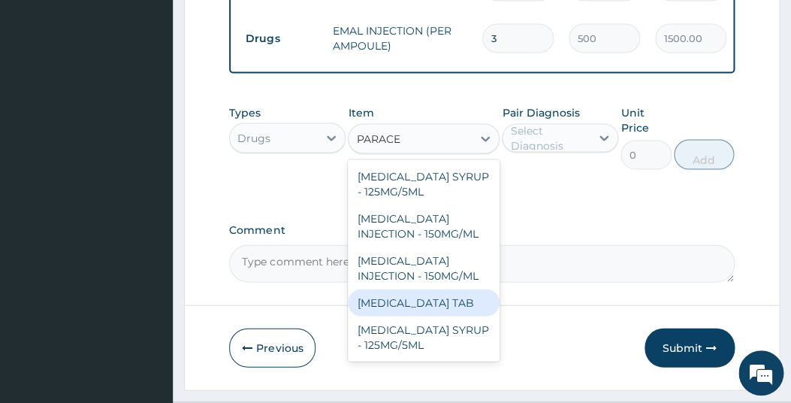
click at [401, 316] on div "PARACETAMOL TAB" at bounding box center [424, 302] width 152 height 27
type input "7.5"
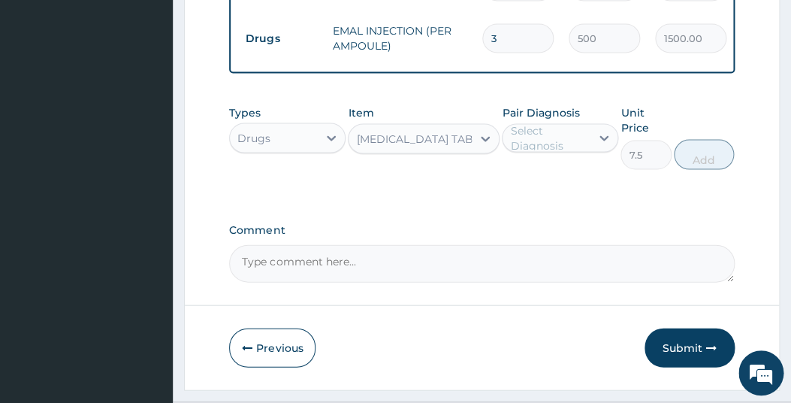
click at [564, 170] on div "Pair Diagnosis Select Diagnosis" at bounding box center [560, 137] width 116 height 65
drag, startPoint x: 546, startPoint y: 179, endPoint x: 543, endPoint y: 186, distance: 7.8
click at [546, 153] on div "Select Diagnosis" at bounding box center [549, 138] width 79 height 30
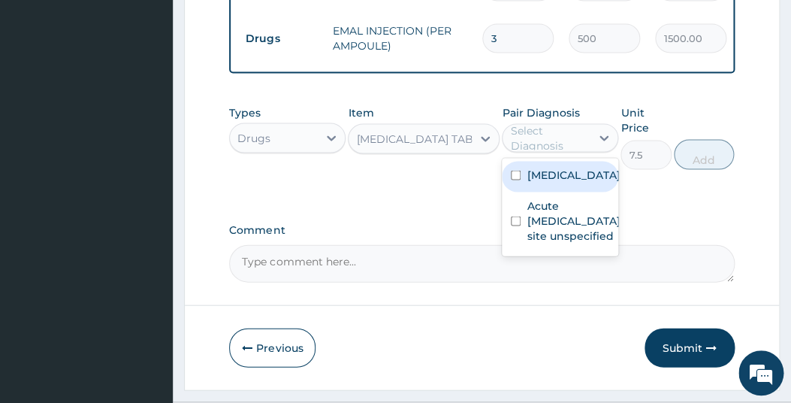
click at [512, 180] on input "checkbox" at bounding box center [516, 176] width 10 height 10
checkbox input "true"
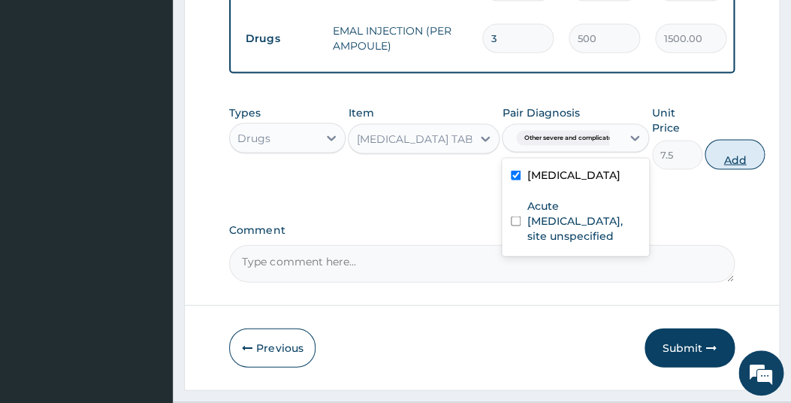
click at [725, 170] on button "Add" at bounding box center [735, 155] width 60 height 30
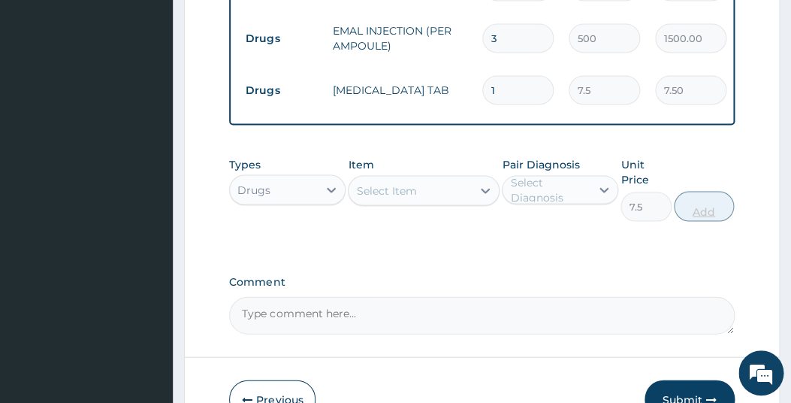
type input "0"
type input "19"
type input "142.50"
type input "1"
type input "7.50"
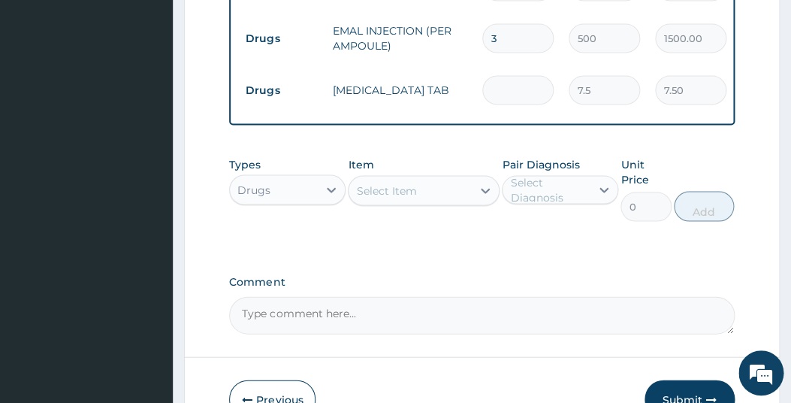
type input "0.00"
type input "9"
type input "67.50"
type input "9"
click at [407, 198] on div "Select Item" at bounding box center [386, 190] width 60 height 15
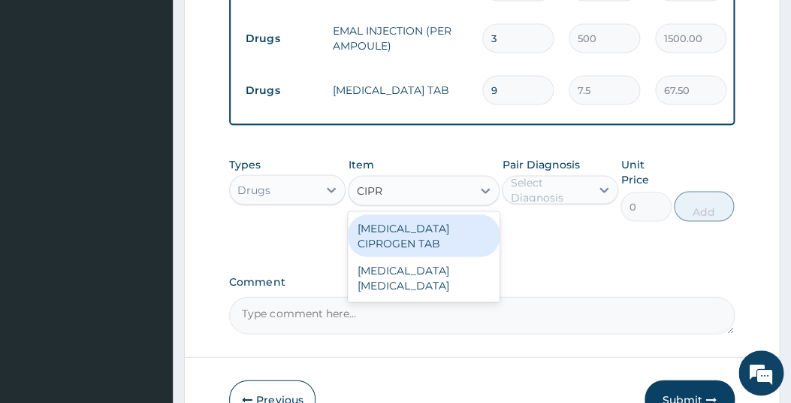
type input "CIPRO"
click at [403, 257] on div "CIPROFLOXACIN CIPROGEN TAB" at bounding box center [424, 236] width 152 height 42
type input "600"
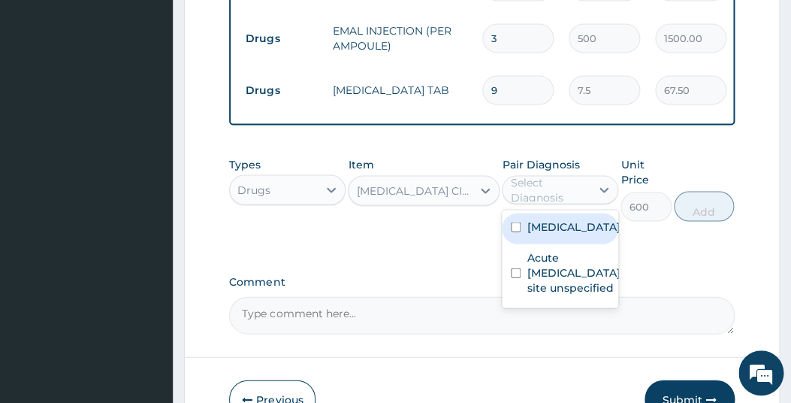
click at [560, 205] on div "Select Diagnosis" at bounding box center [549, 190] width 79 height 30
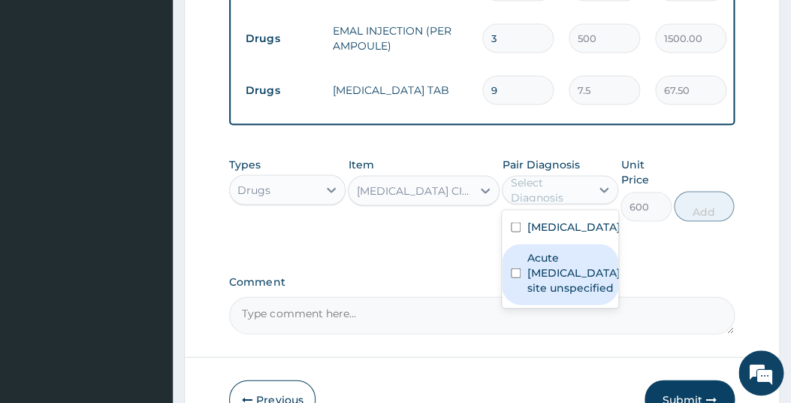
click at [518, 305] on div "Acute upper respiratory infection, site unspecified" at bounding box center [560, 274] width 116 height 61
checkbox input "true"
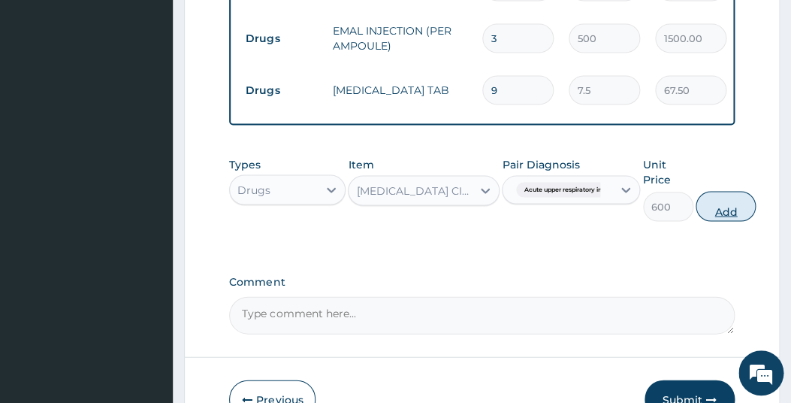
click at [723, 222] on button "Add" at bounding box center [726, 207] width 60 height 30
type input "0"
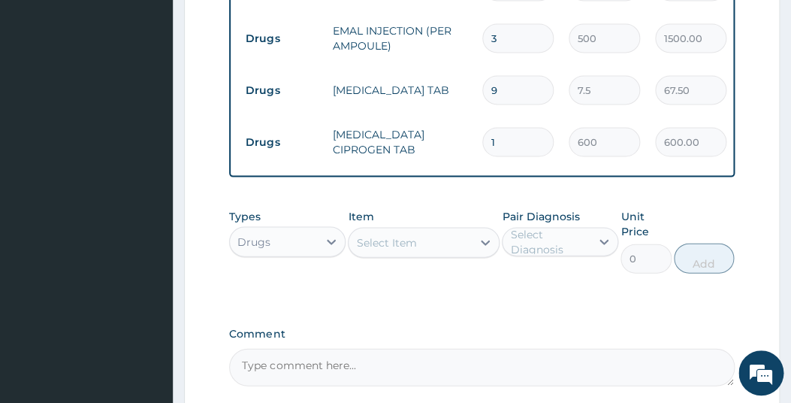
type input "10"
type input "6000.00"
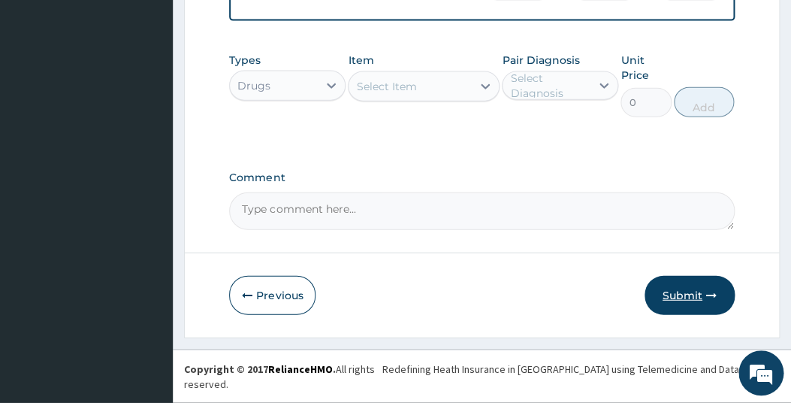
type input "10"
click at [676, 313] on button "Submit" at bounding box center [690, 295] width 90 height 39
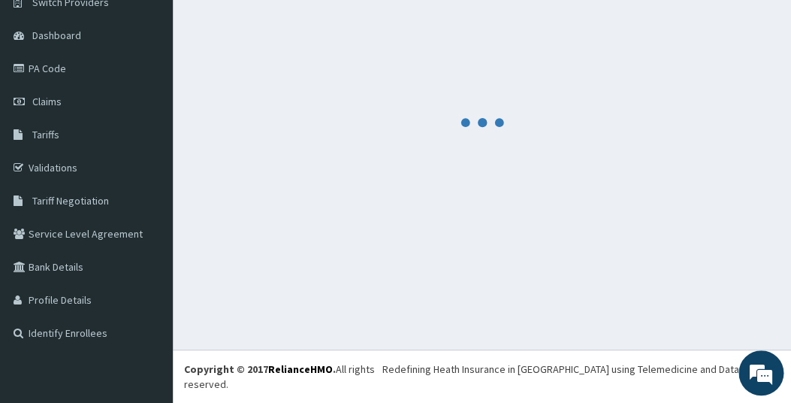
scroll to position [113, 0]
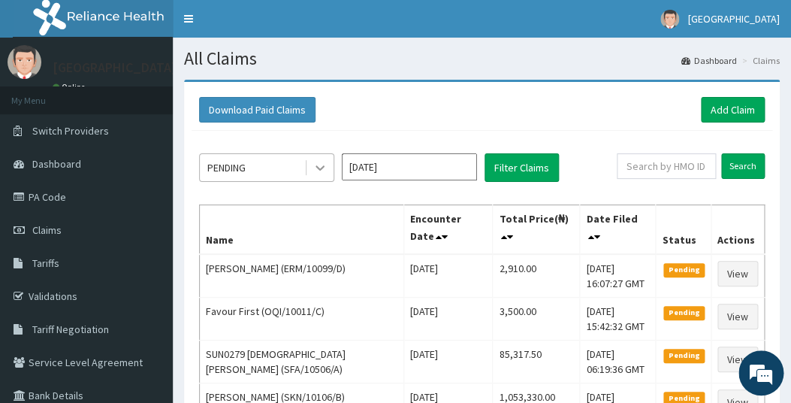
click at [318, 174] on icon at bounding box center [320, 167] width 15 height 15
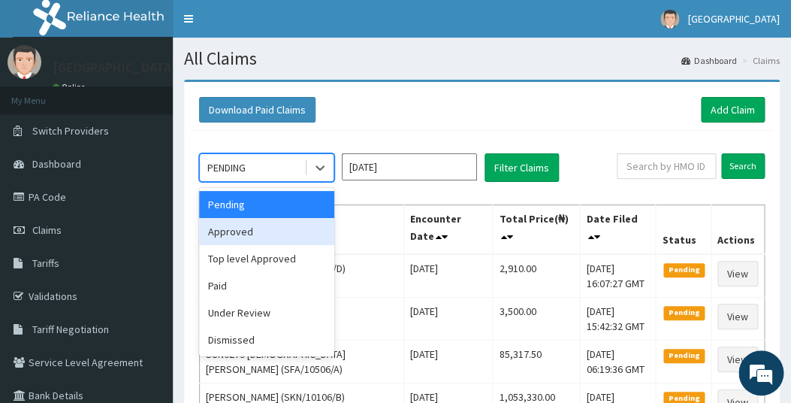
click at [238, 237] on div "Approved" at bounding box center [266, 231] width 135 height 27
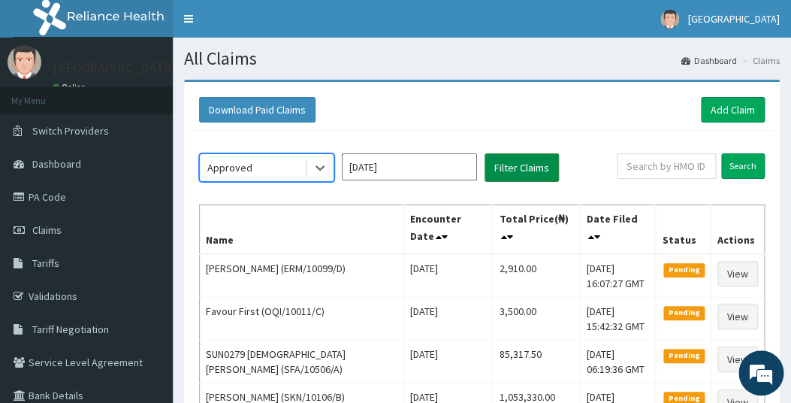
click at [526, 162] on button "Filter Claims" at bounding box center [522, 167] width 74 height 29
